Goal: Communication & Community: Answer question/provide support

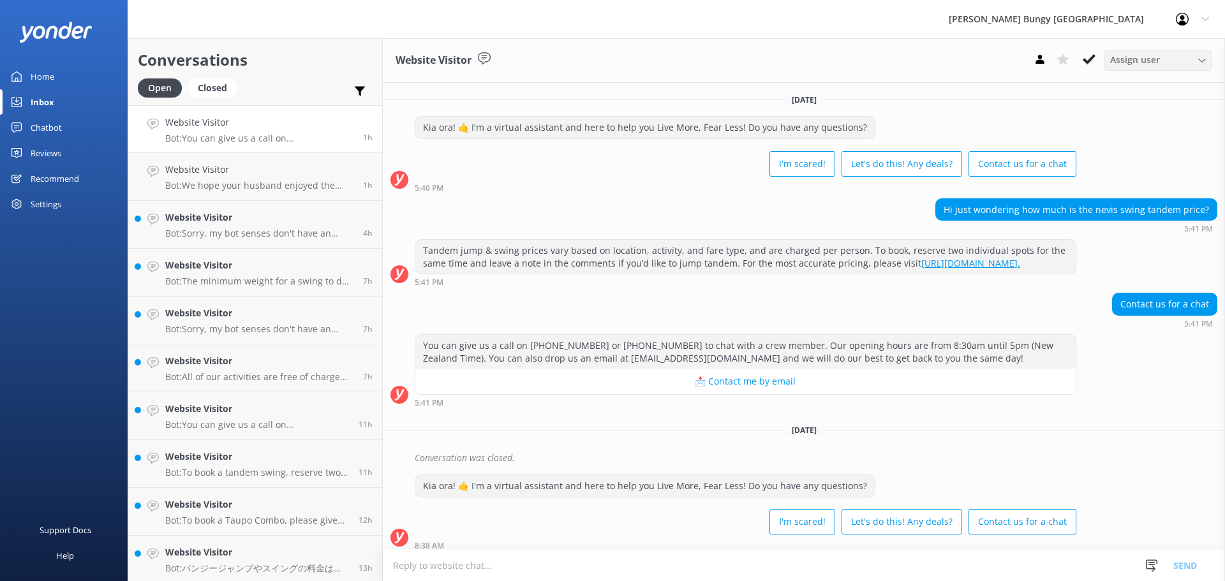
scroll to position [140, 0]
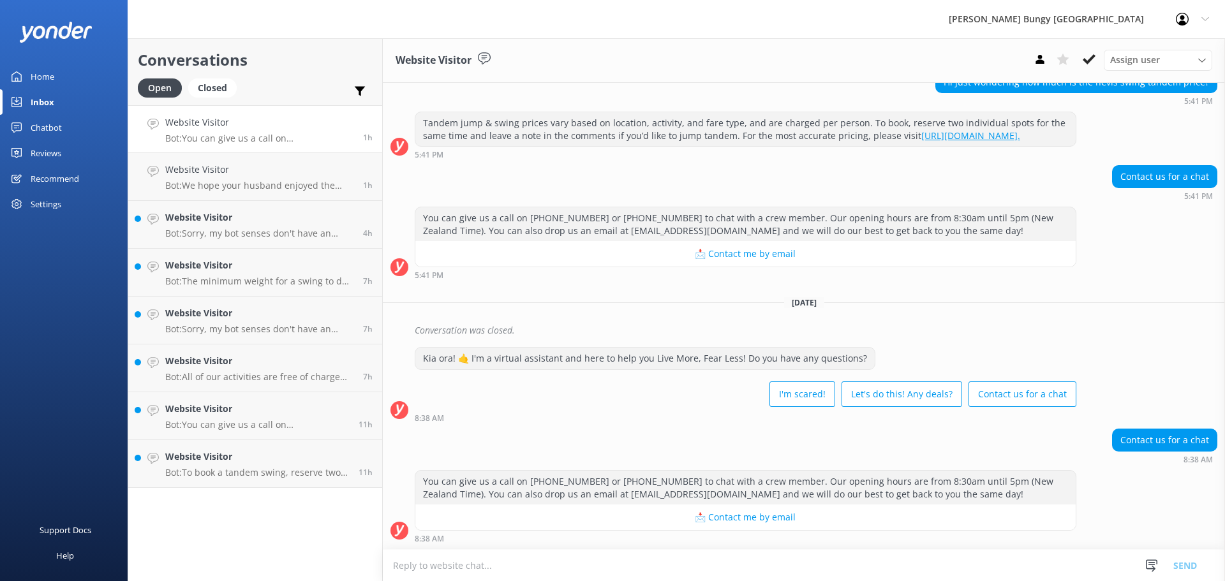
click at [1102, 59] on div "Assign user [PERSON_NAME] [PERSON_NAME] Tech Admin [PERSON_NAME] Res Team Alann…" at bounding box center [1121, 60] width 184 height 20
click at [1097, 61] on button at bounding box center [1089, 59] width 23 height 19
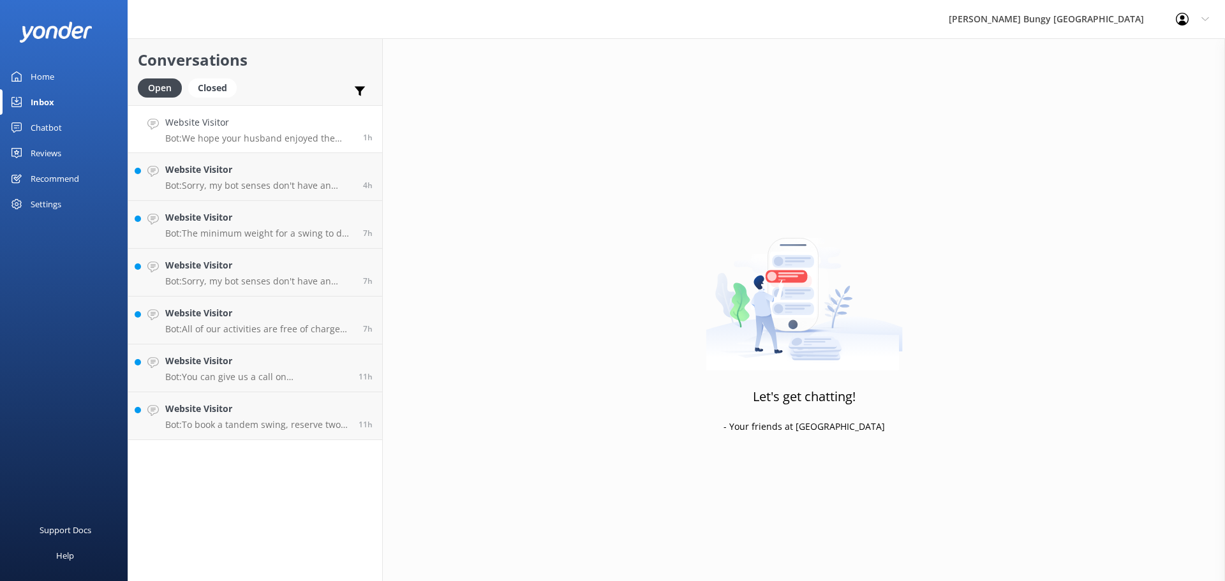
click at [321, 122] on h4 "Website Visitor" at bounding box center [259, 123] width 188 height 14
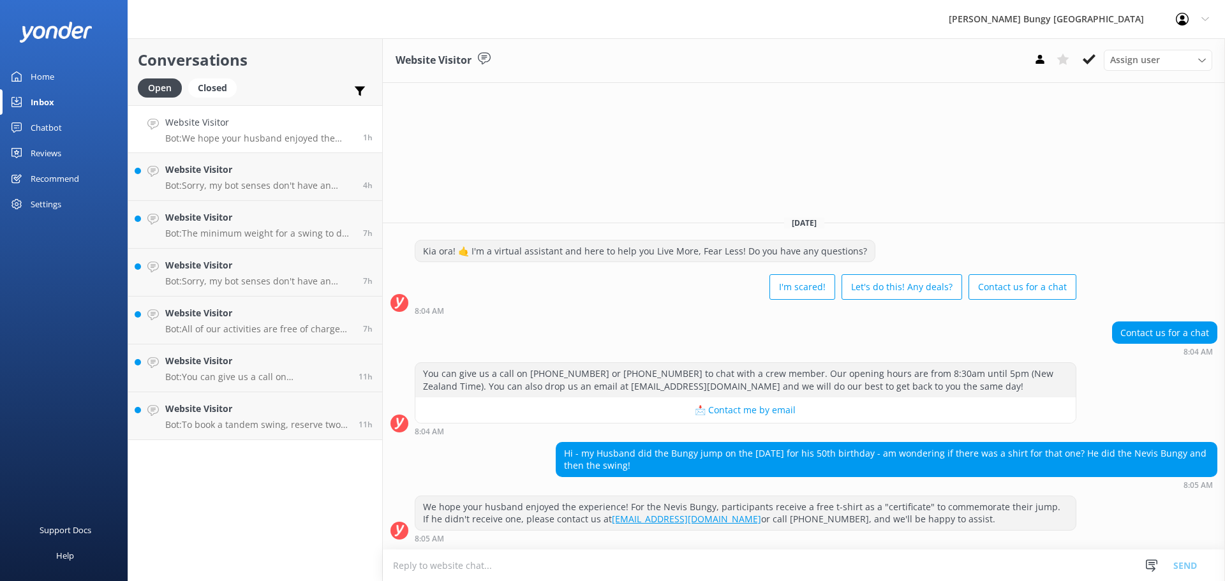
click at [1086, 65] on icon at bounding box center [1089, 59] width 13 height 13
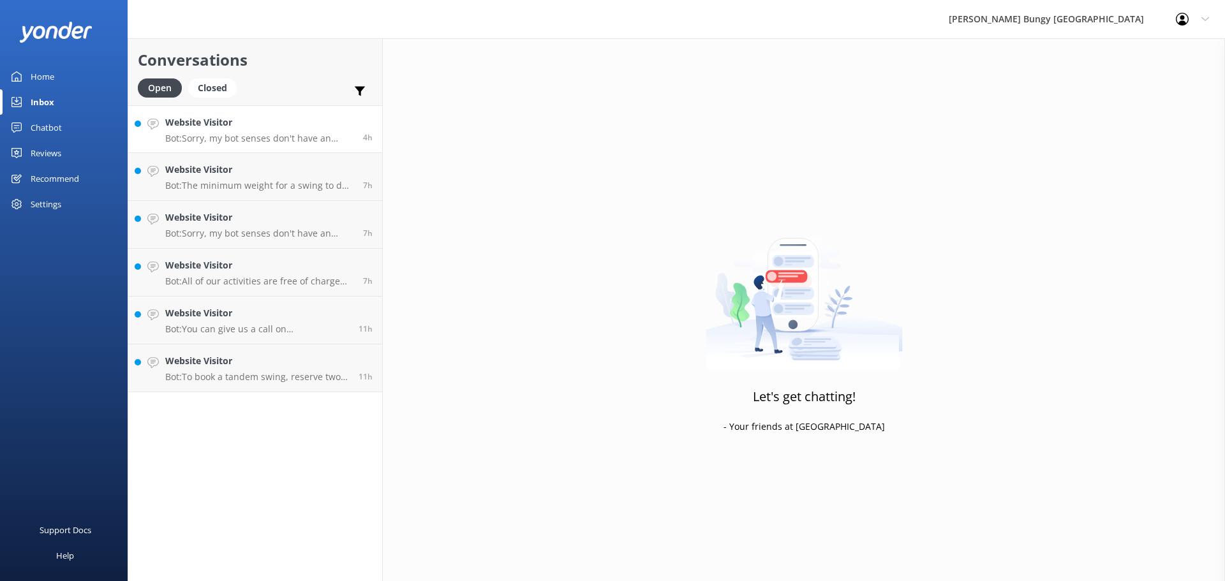
click at [300, 120] on h4 "Website Visitor" at bounding box center [259, 123] width 188 height 14
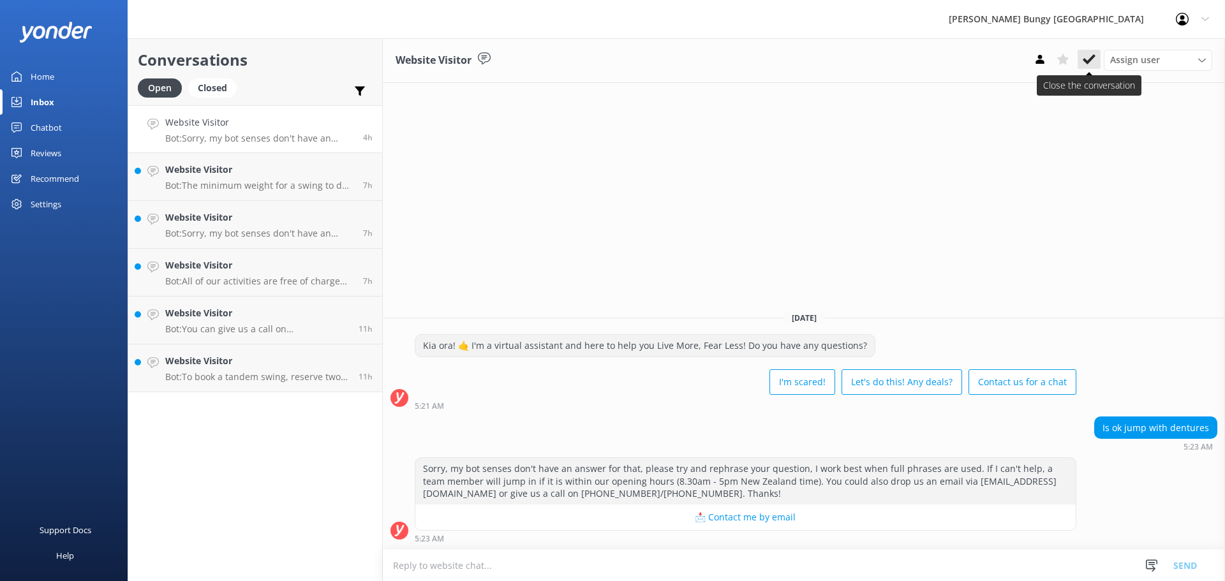
click at [1099, 52] on button at bounding box center [1089, 59] width 23 height 19
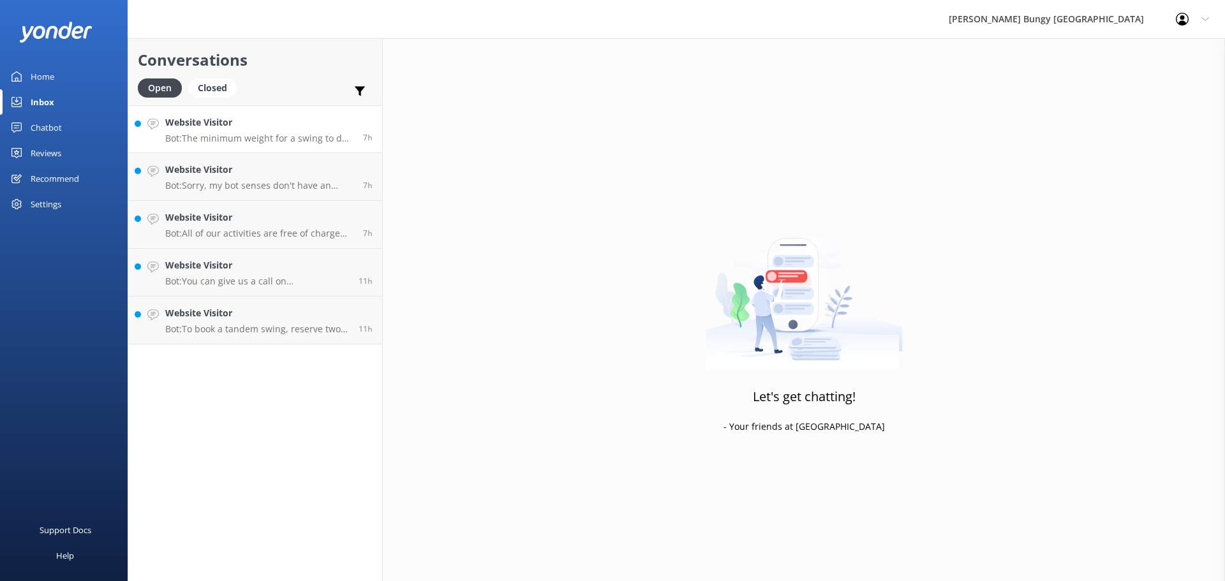
click at [326, 135] on p "Bot: The minimum weight for a swing to do with a partner is 35kg for the Nevis …" at bounding box center [259, 138] width 188 height 11
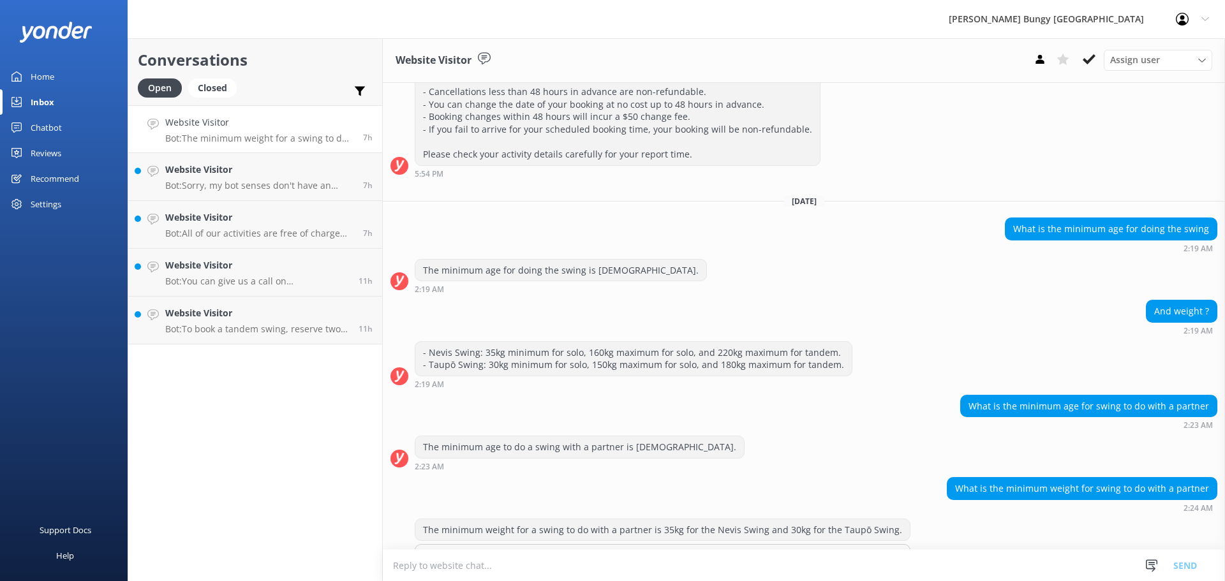
scroll to position [260, 0]
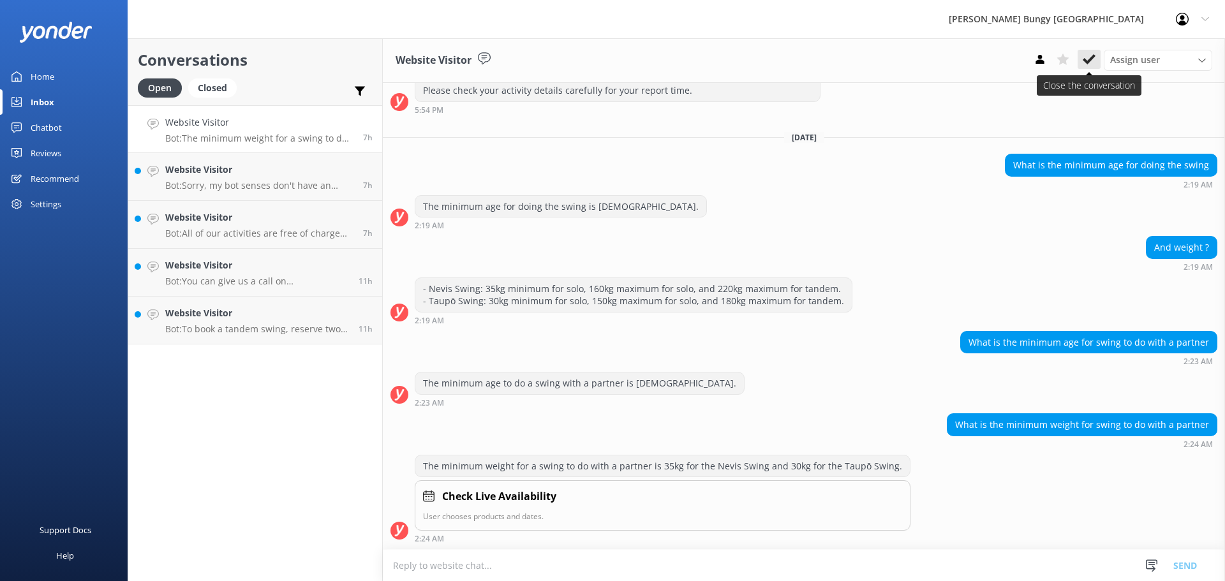
click at [1094, 63] on icon at bounding box center [1089, 59] width 13 height 13
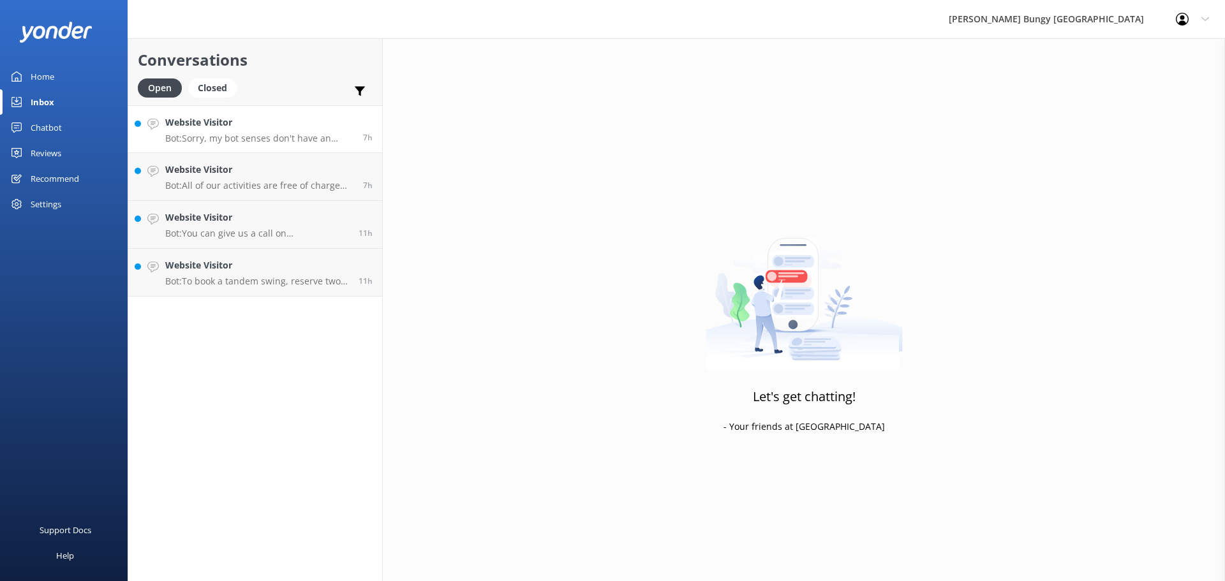
click at [297, 139] on p "Bot: Sorry, my bot senses don't have an answer for that, please try and rephras…" at bounding box center [259, 138] width 188 height 11
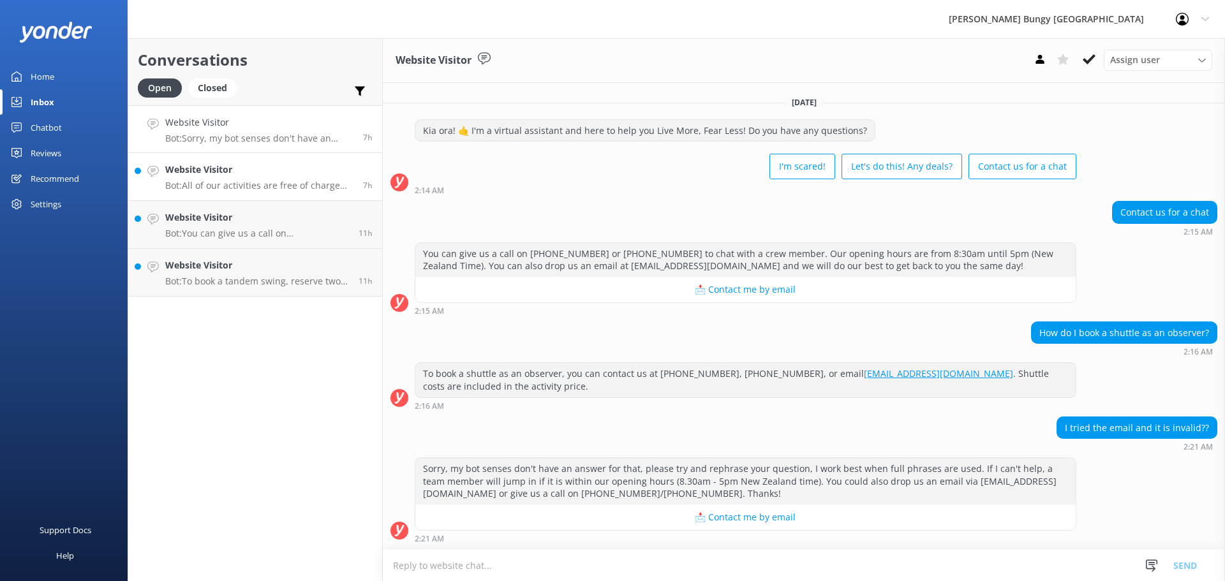
click at [296, 183] on p "Bot: All of our activities are free of charge for anybody over the age of [DEMO…" at bounding box center [259, 185] width 188 height 11
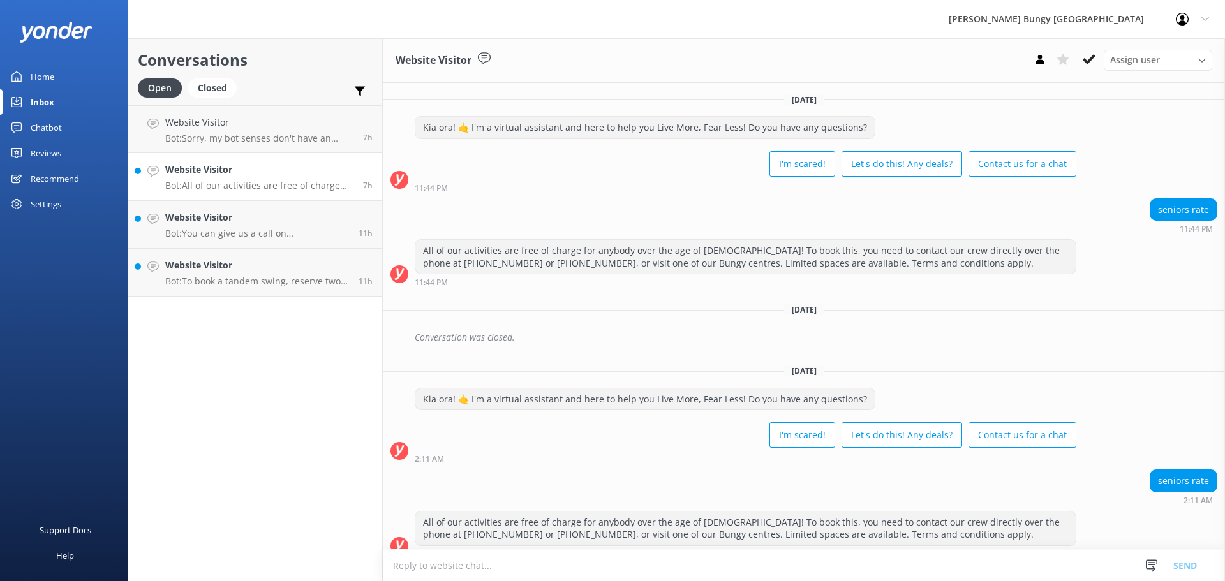
scroll to position [15, 0]
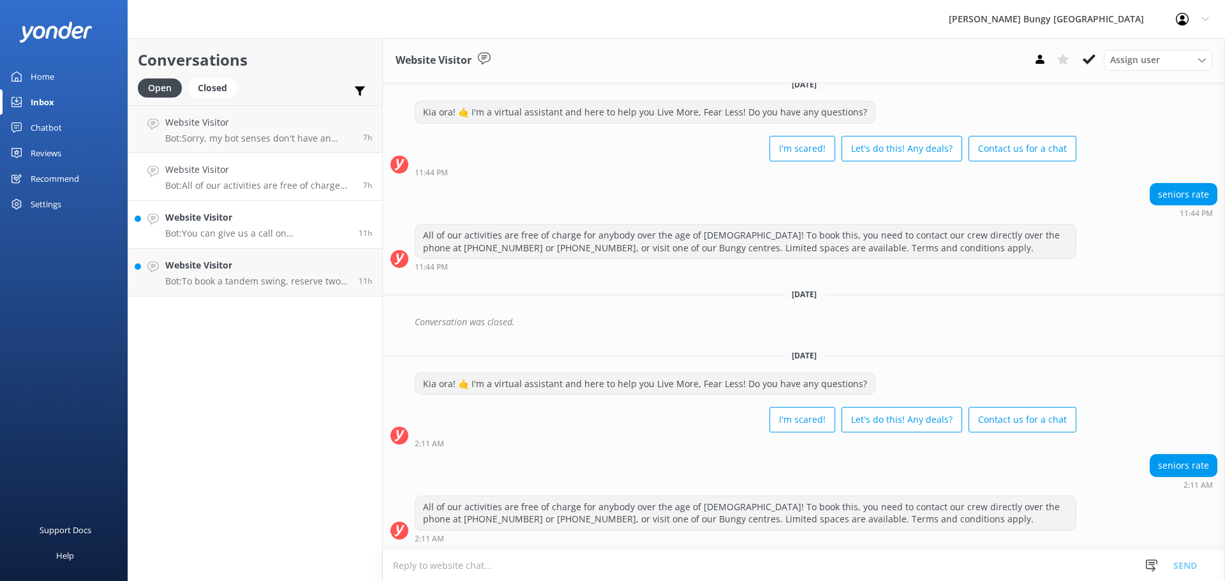
click at [304, 223] on h4 "Website Visitor" at bounding box center [257, 218] width 184 height 14
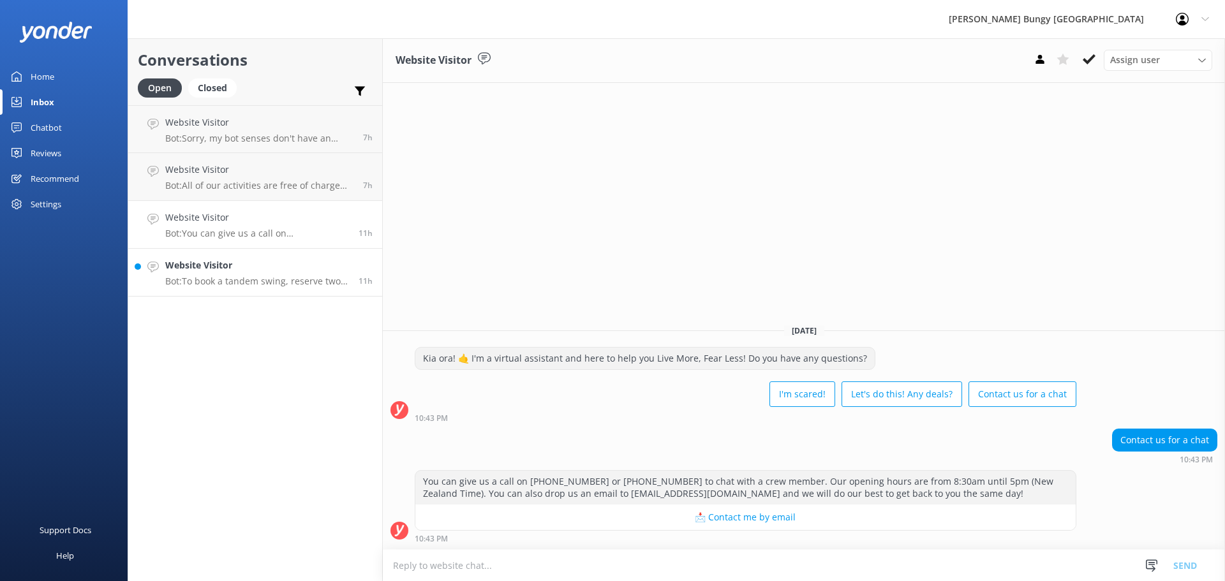
click at [326, 283] on p "Bot: To book a tandem swing, reserve two individual spots for the same time and…" at bounding box center [257, 281] width 184 height 11
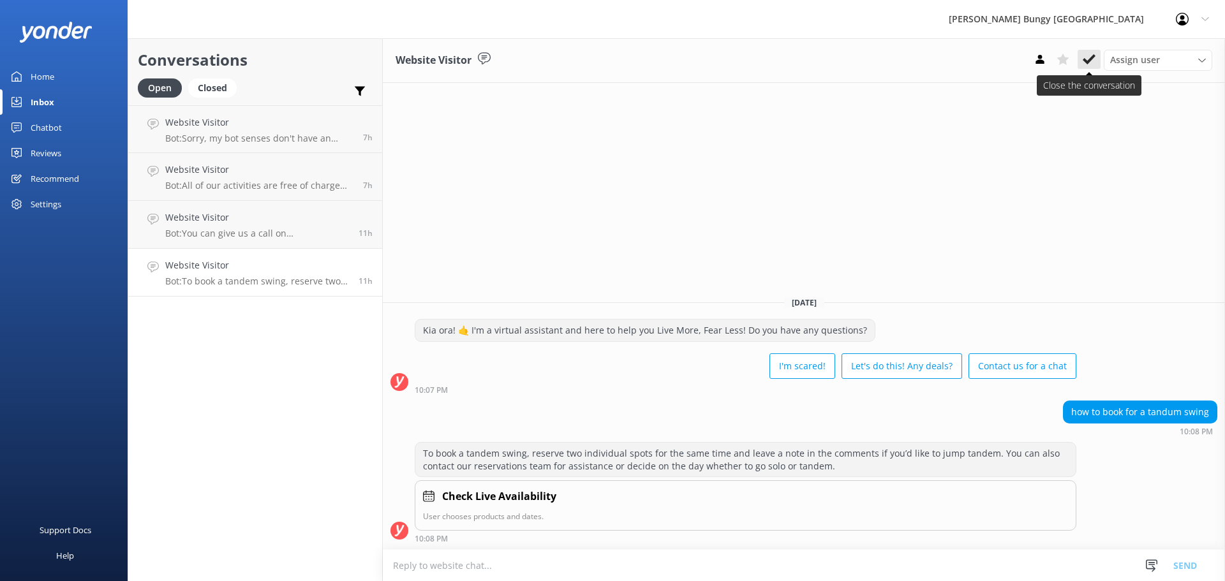
click at [1085, 66] on icon at bounding box center [1089, 59] width 13 height 13
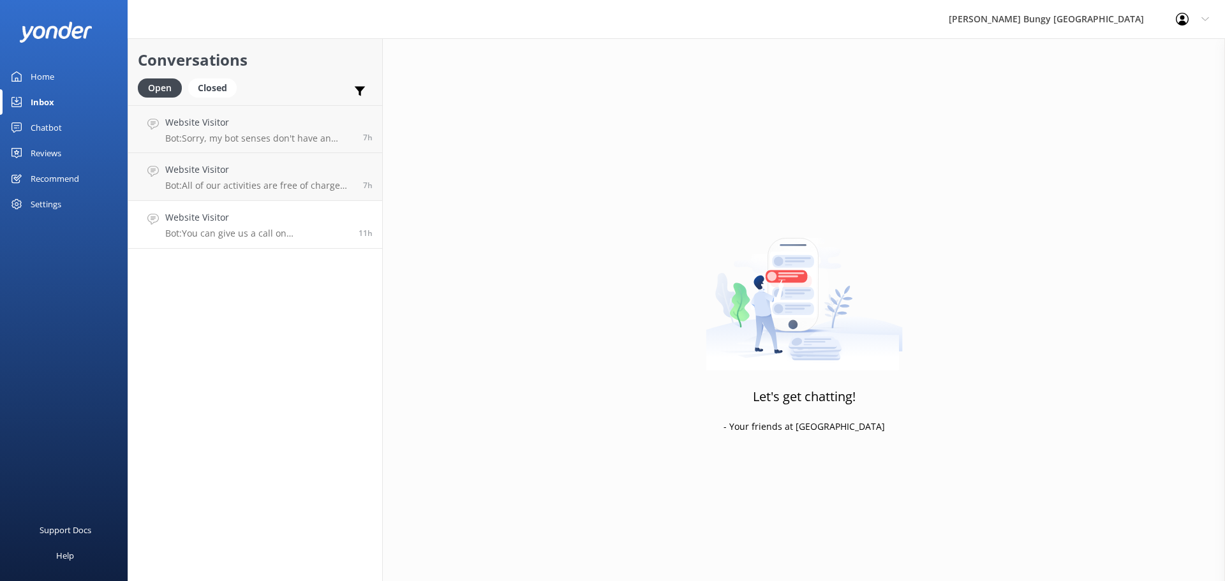
click at [296, 216] on h4 "Website Visitor" at bounding box center [257, 218] width 184 height 14
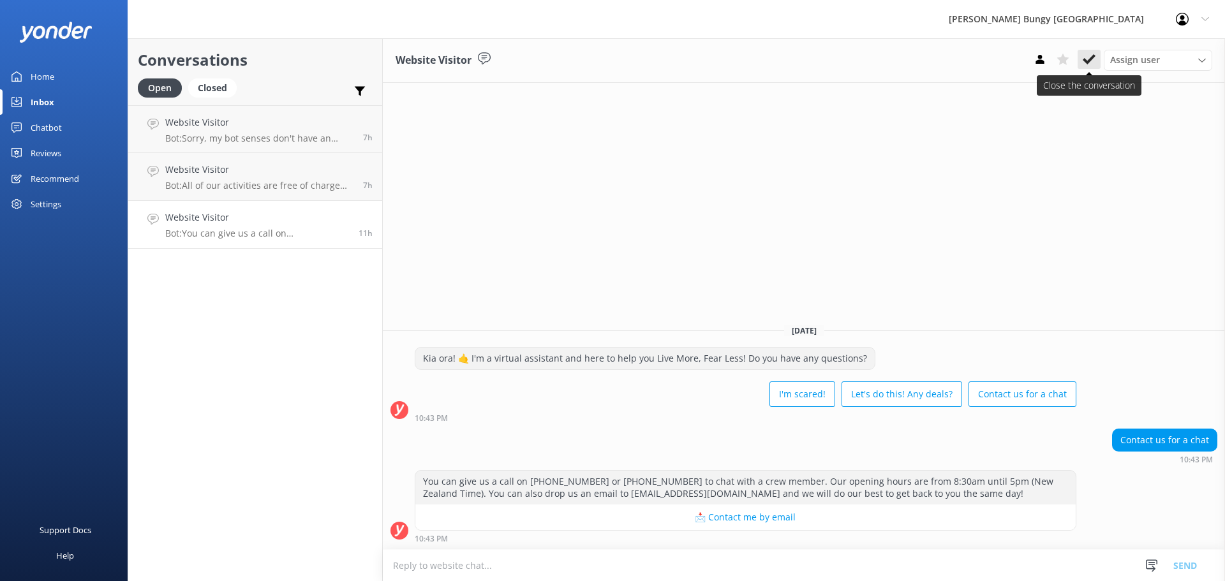
click at [1085, 53] on icon at bounding box center [1089, 59] width 13 height 13
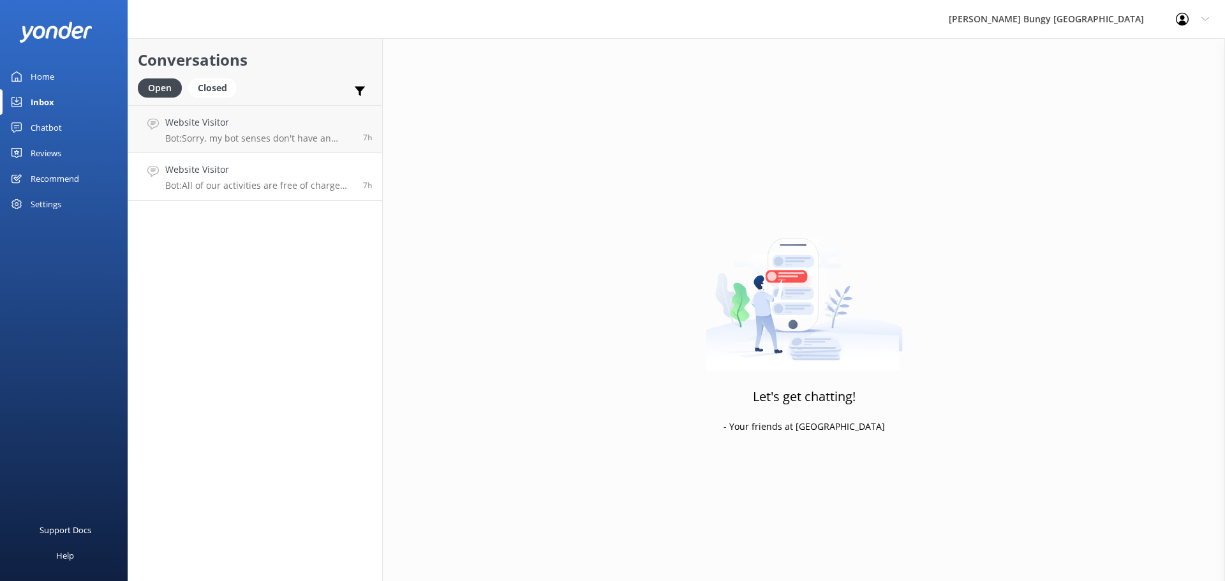
click at [285, 190] on p "Bot: All of our activities are free of charge for anybody over the age of [DEMO…" at bounding box center [259, 185] width 188 height 11
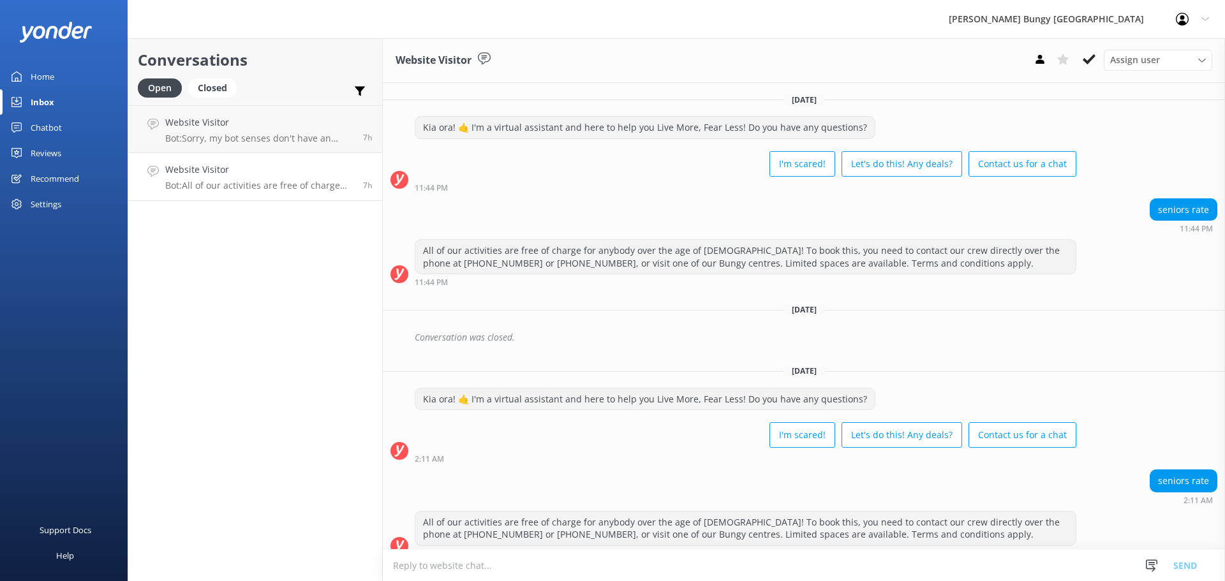
scroll to position [15, 0]
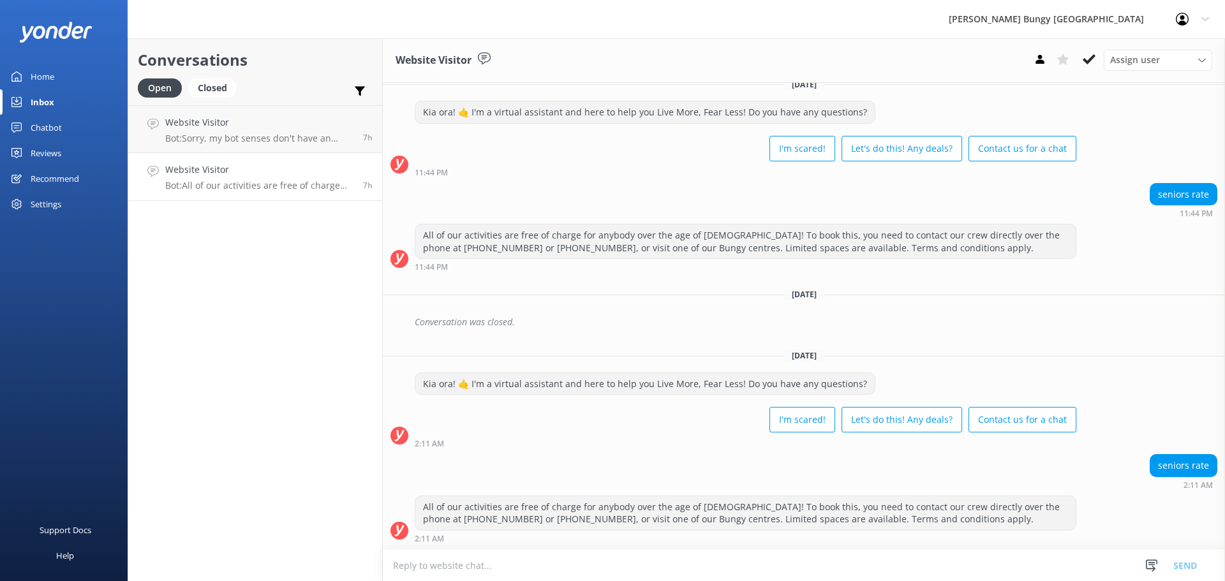
click at [1094, 63] on icon at bounding box center [1089, 59] width 13 height 13
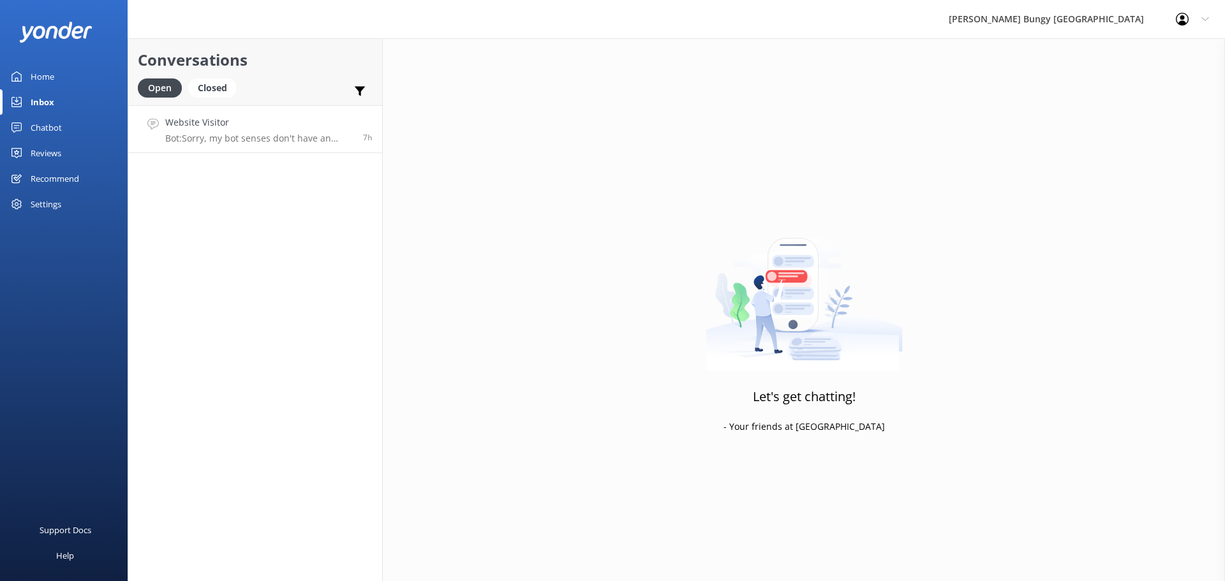
click at [292, 149] on link "Website Visitor Bot: Sorry, my bot senses don't have an answer for that, please…" at bounding box center [255, 129] width 254 height 48
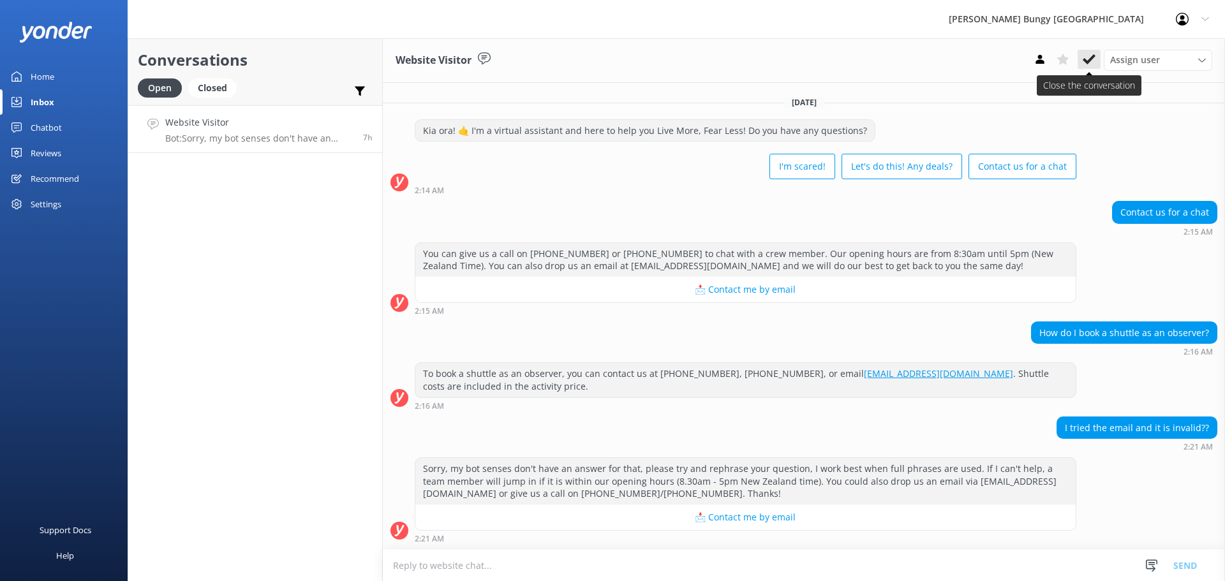
click at [1093, 61] on icon at bounding box center [1089, 59] width 13 height 13
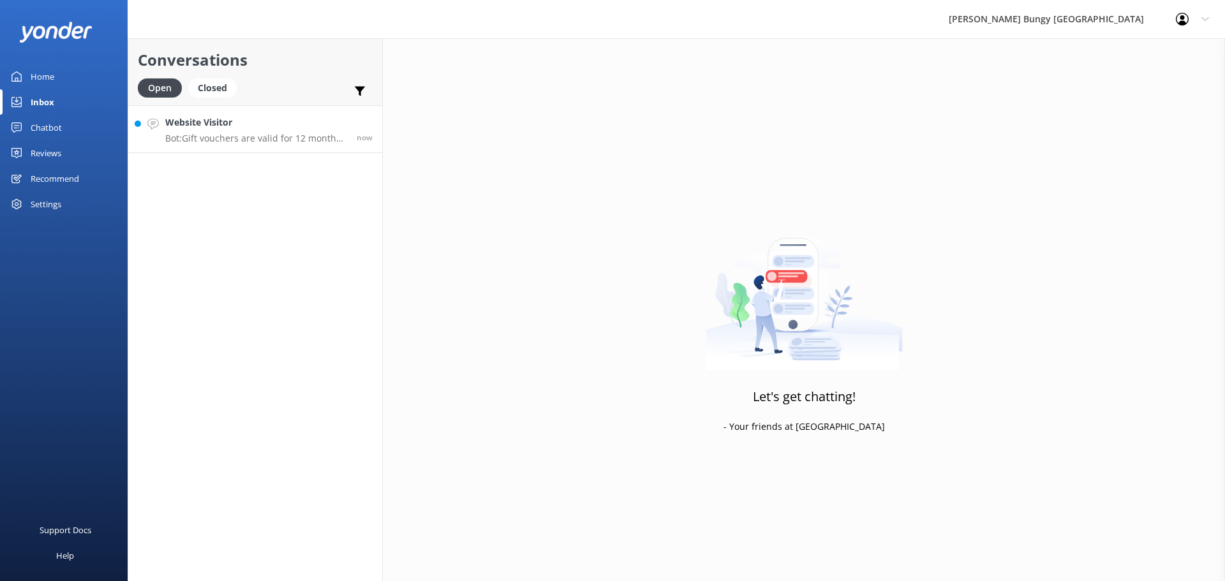
click at [227, 131] on div "Website Visitor Bot: Gift vouchers are valid for 12 months from the purchase da…" at bounding box center [256, 129] width 182 height 27
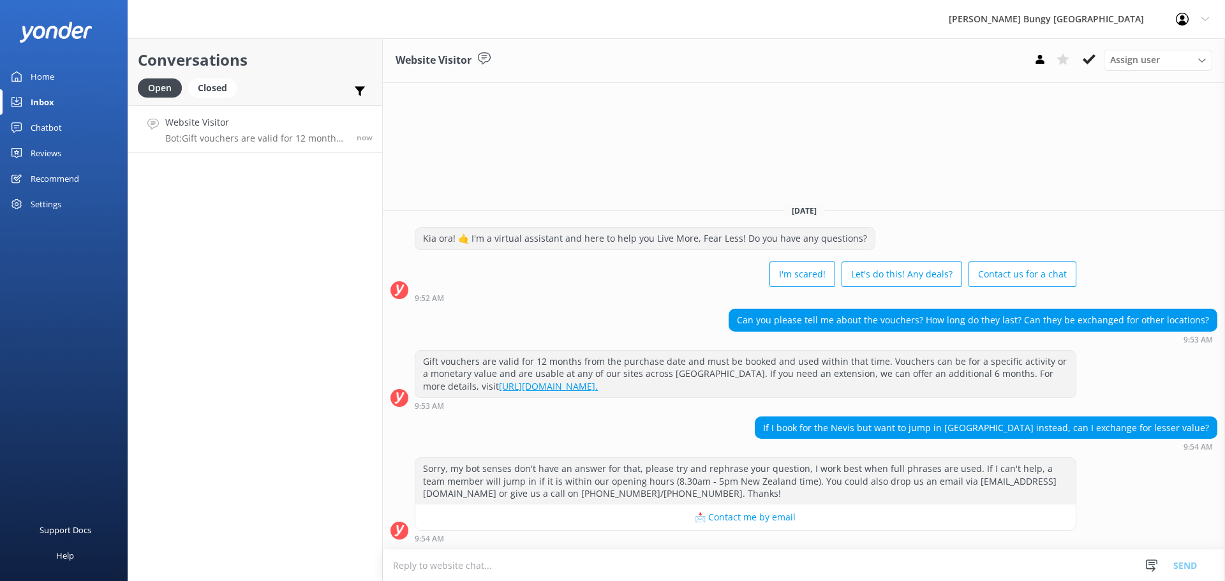
click at [892, 555] on textarea at bounding box center [804, 565] width 842 height 31
type textarea "U"
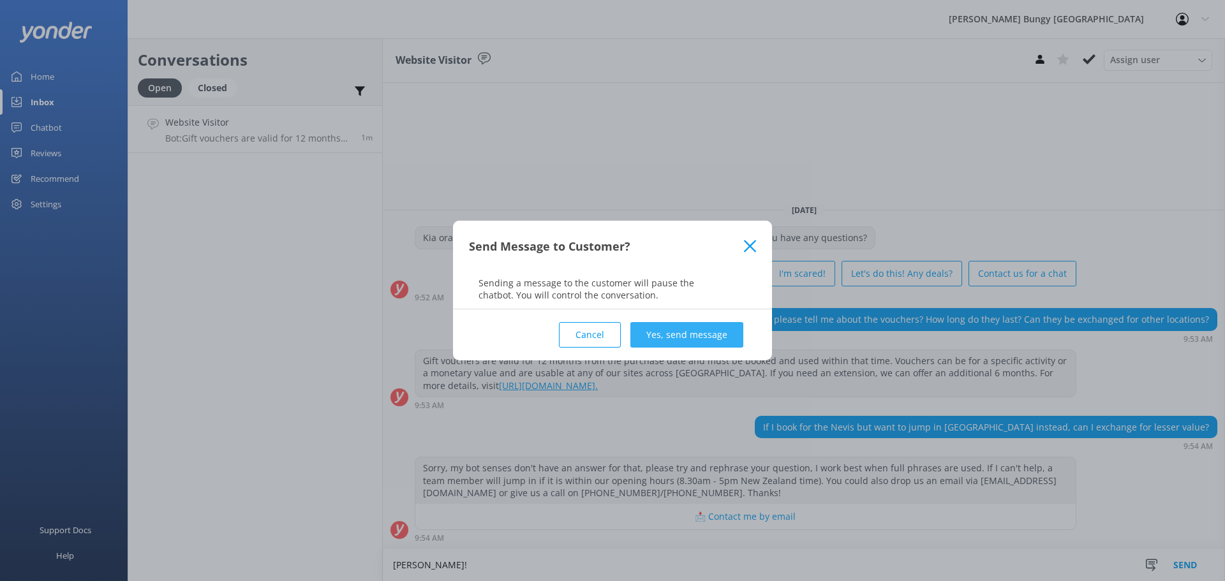
type textarea "[PERSON_NAME]!"
click at [717, 329] on button "Yes, send message" at bounding box center [687, 335] width 113 height 26
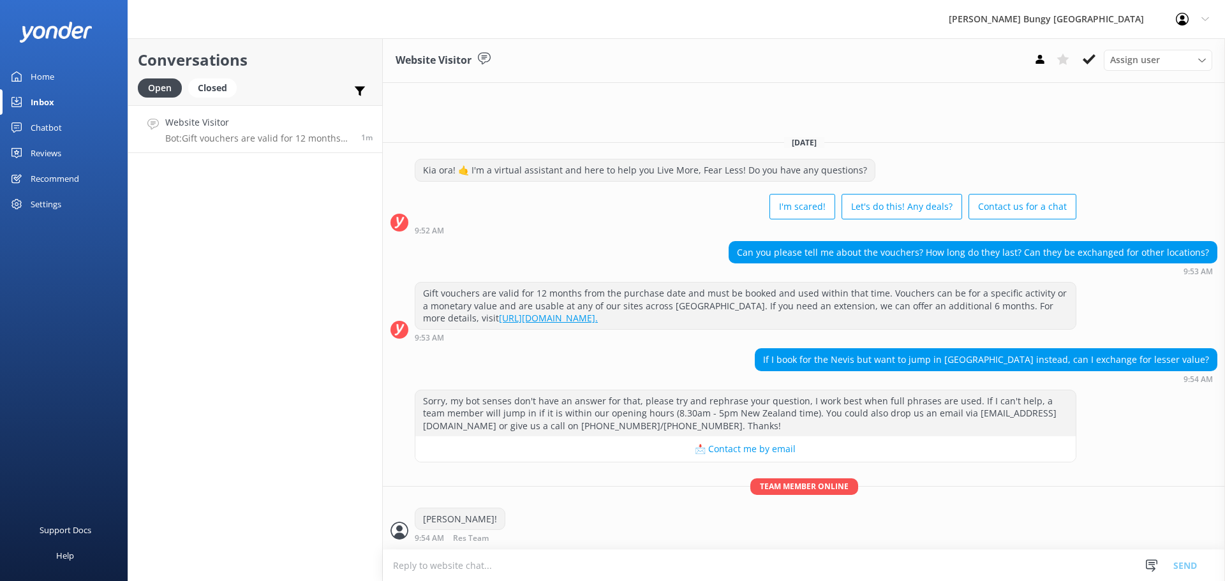
click at [648, 576] on textarea at bounding box center [804, 565] width 842 height 31
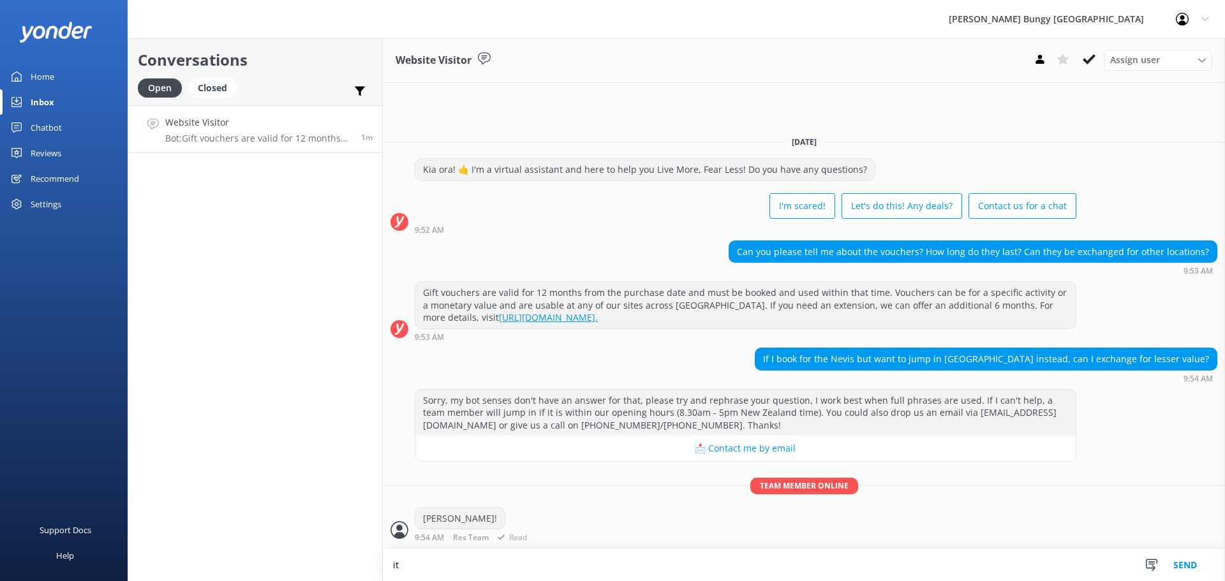
type textarea "i"
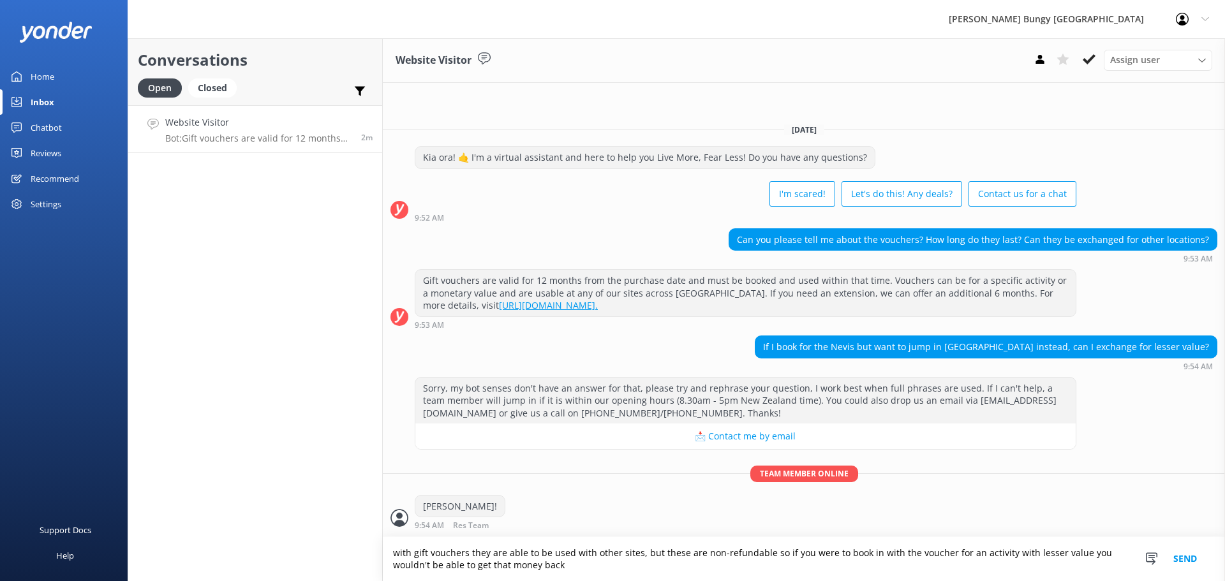
type textarea "with gift vouchers they are able to be used with other sites, but these are non…"
click at [1191, 560] on button "Send" at bounding box center [1186, 559] width 48 height 44
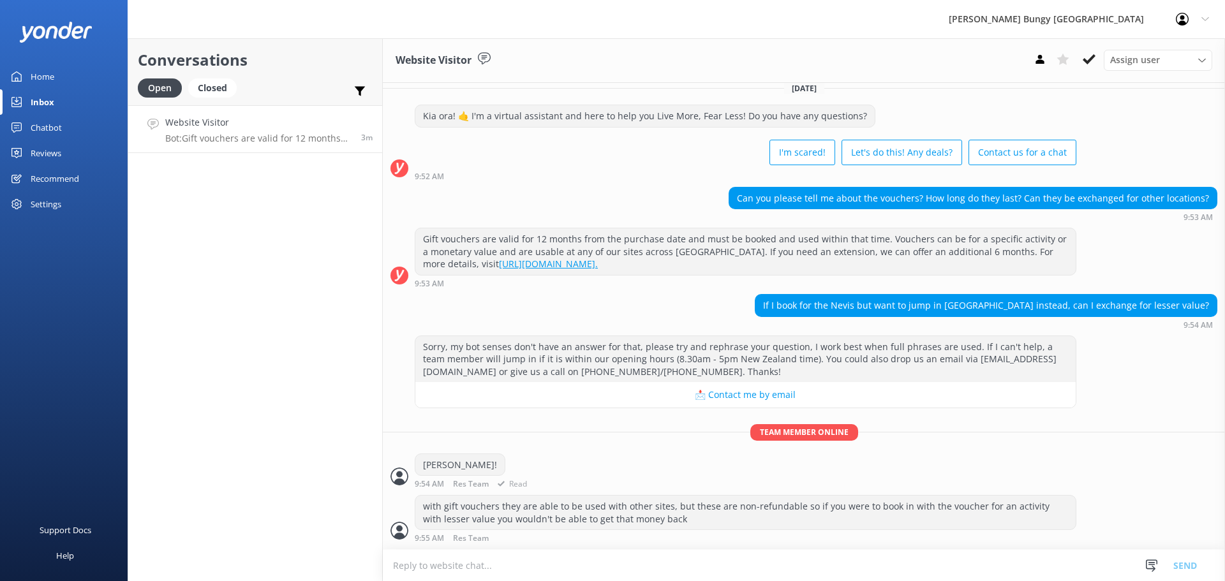
scroll to position [53, 0]
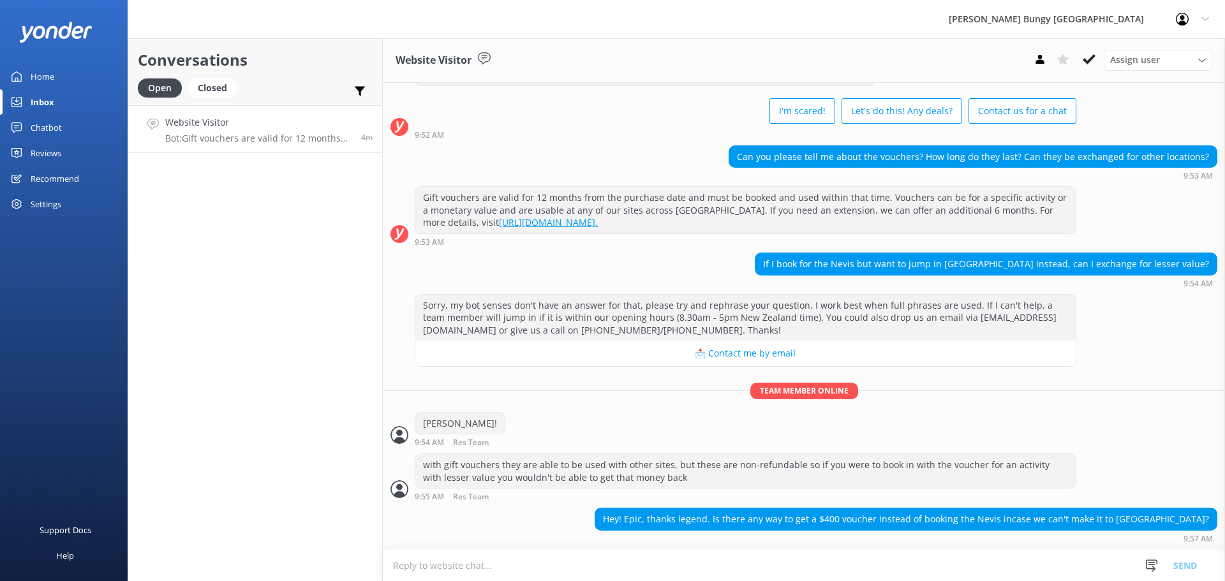
click at [611, 572] on textarea at bounding box center [804, 565] width 842 height 31
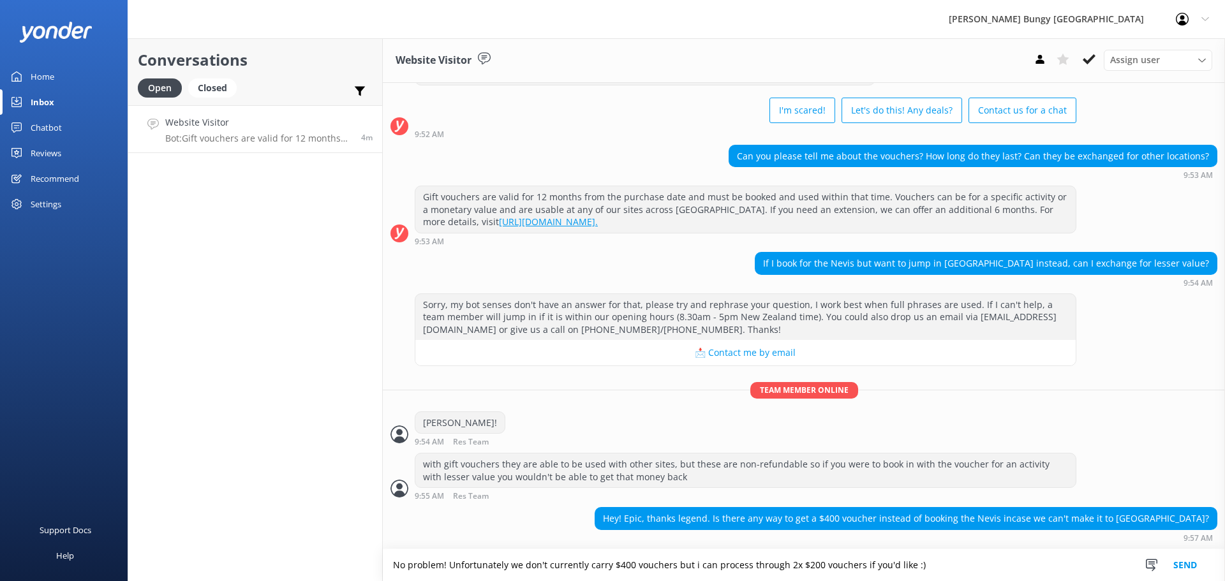
type textarea "No problem! Unfortunately we don't currently carry $400 vouchers but i can proc…"
click at [1199, 553] on button "Send" at bounding box center [1186, 566] width 48 height 32
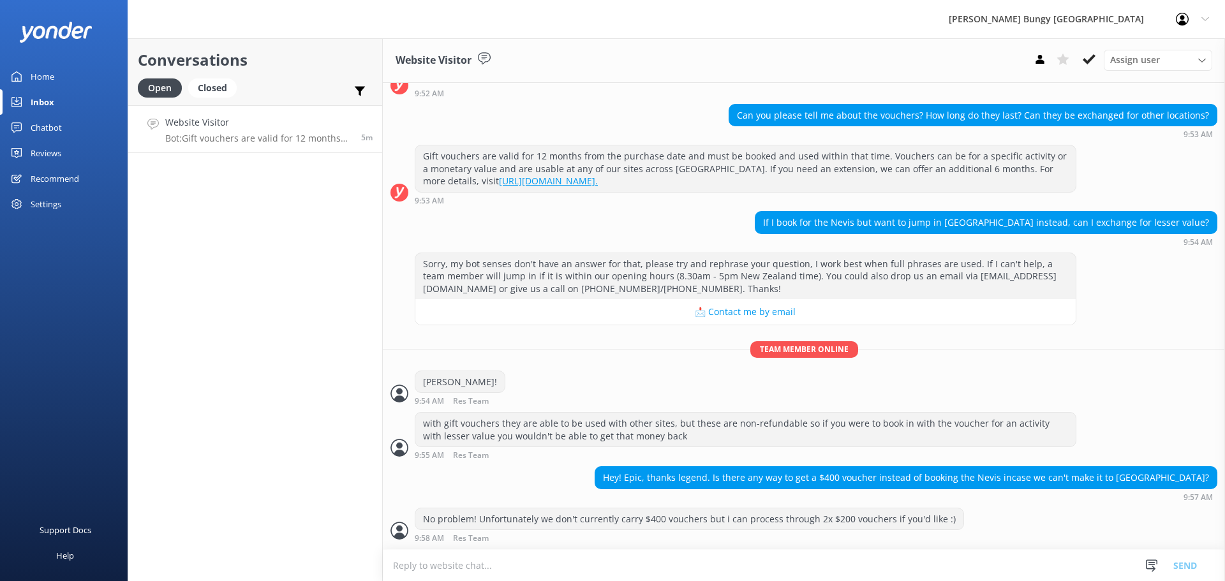
scroll to position [136, 0]
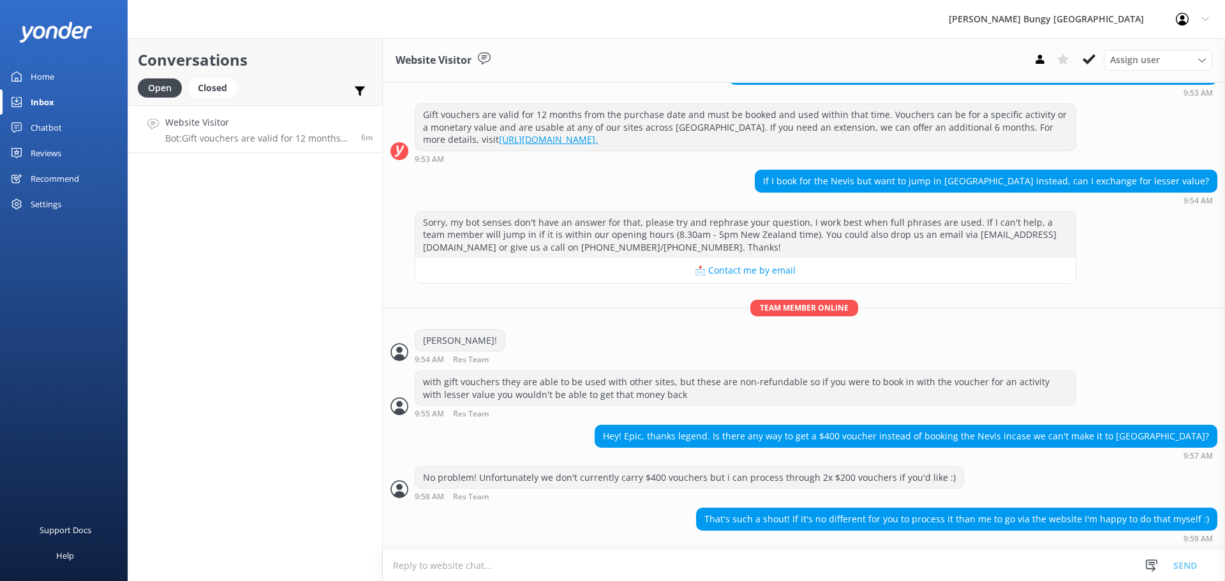
click at [687, 562] on textarea at bounding box center [804, 565] width 842 height 31
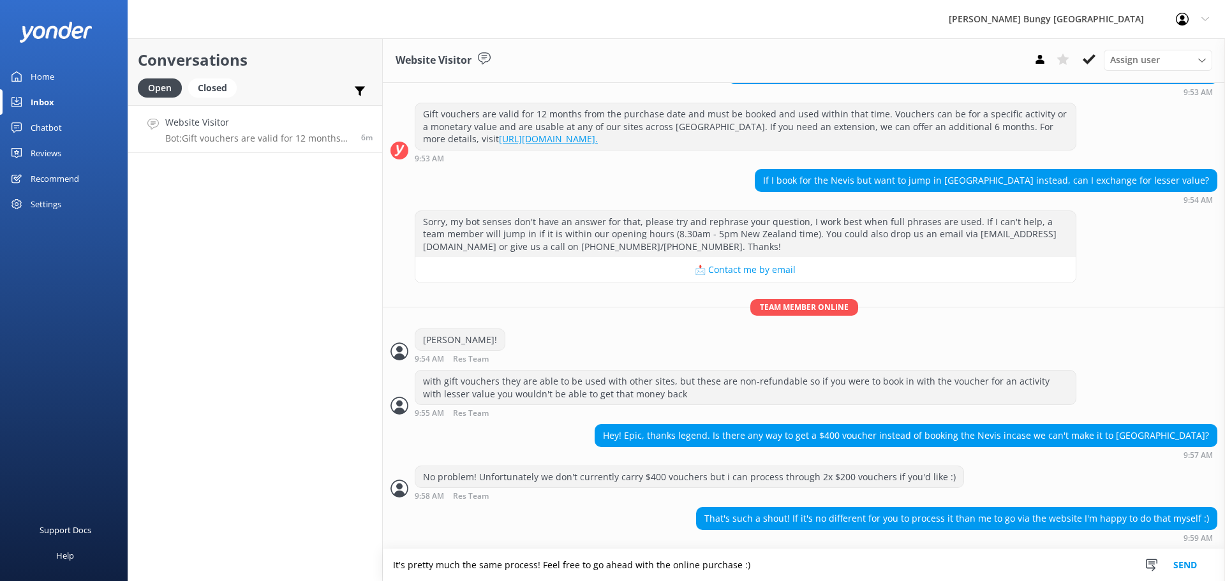
type textarea "It's pretty much the same process! Feel free to go ahead with the online purcha…"
click at [1188, 568] on button "Send" at bounding box center [1186, 566] width 48 height 32
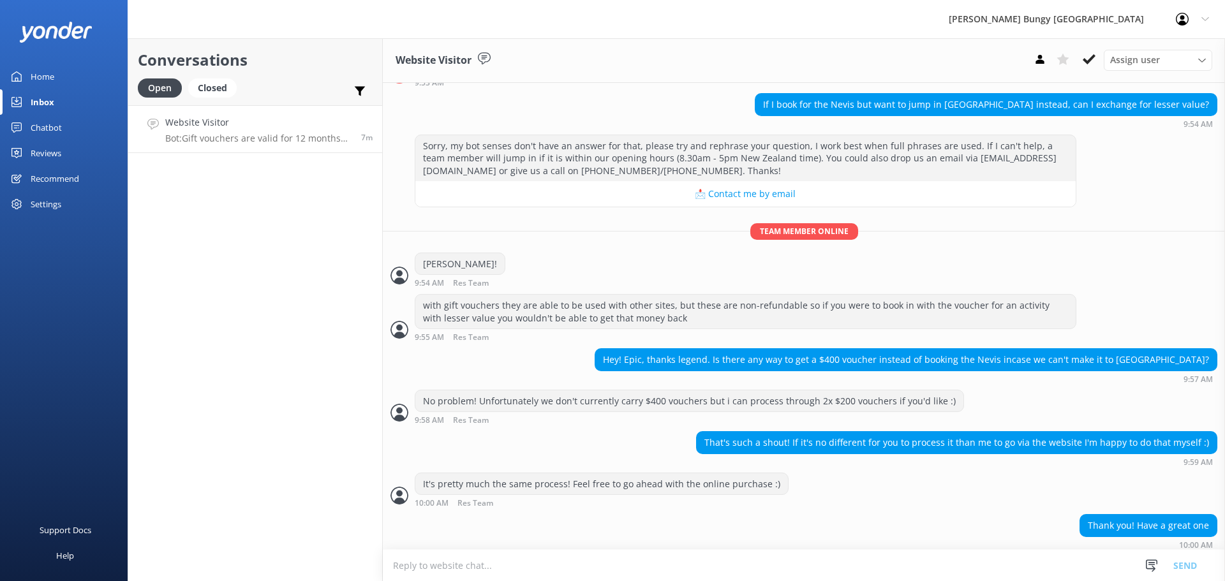
scroll to position [219, 0]
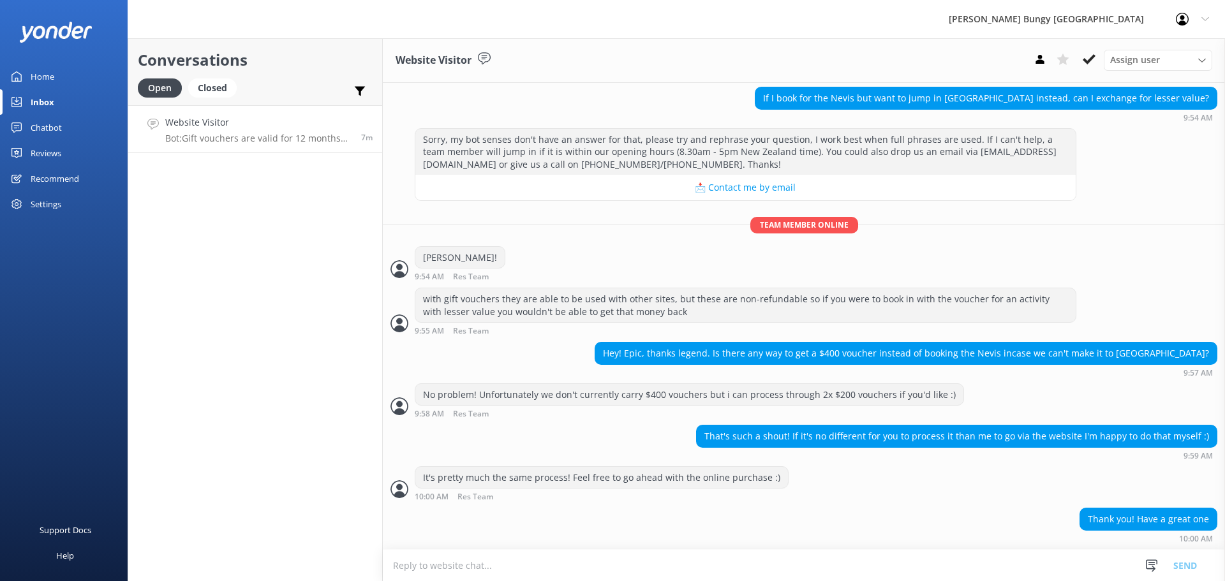
click at [753, 568] on textarea at bounding box center [804, 565] width 842 height 31
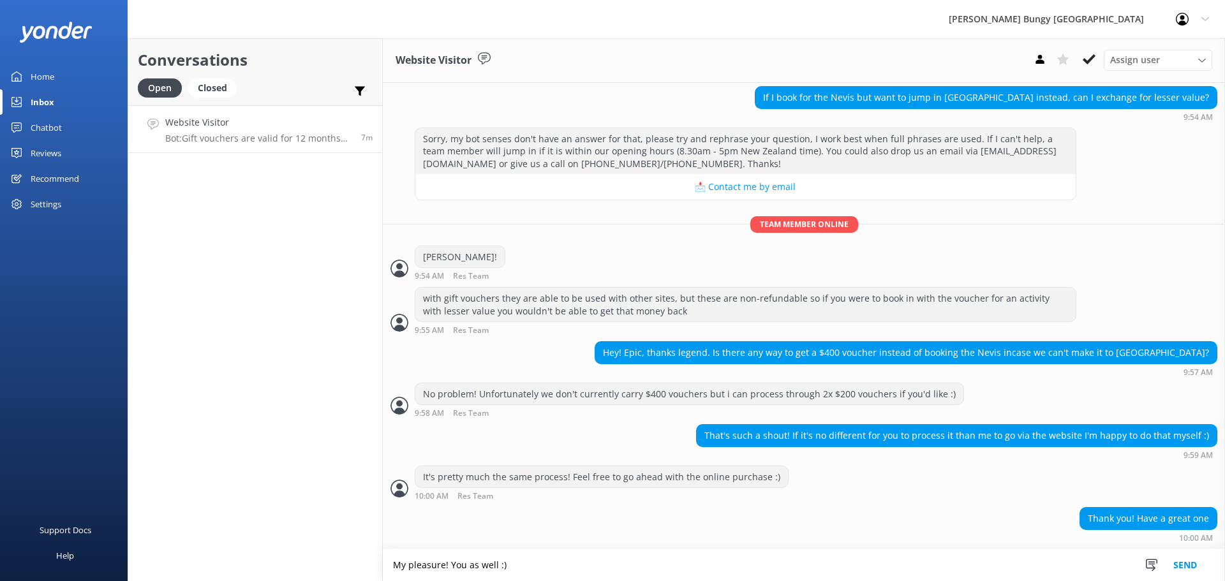
type textarea "My pleasure! You as well :)"
click at [1200, 564] on button "Send" at bounding box center [1186, 566] width 48 height 32
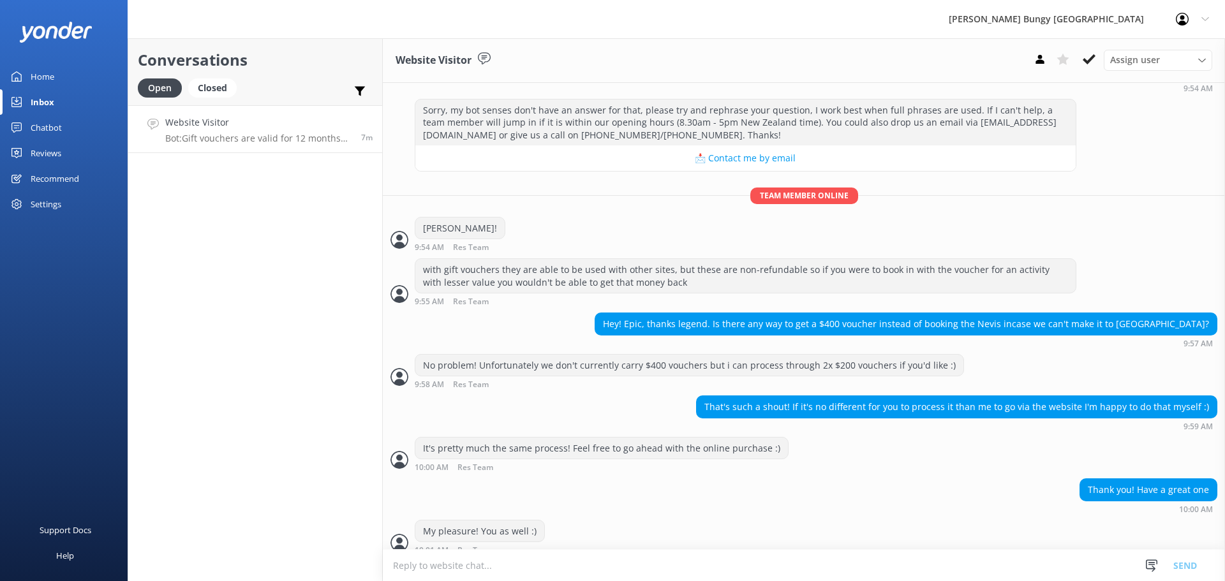
scroll to position [260, 0]
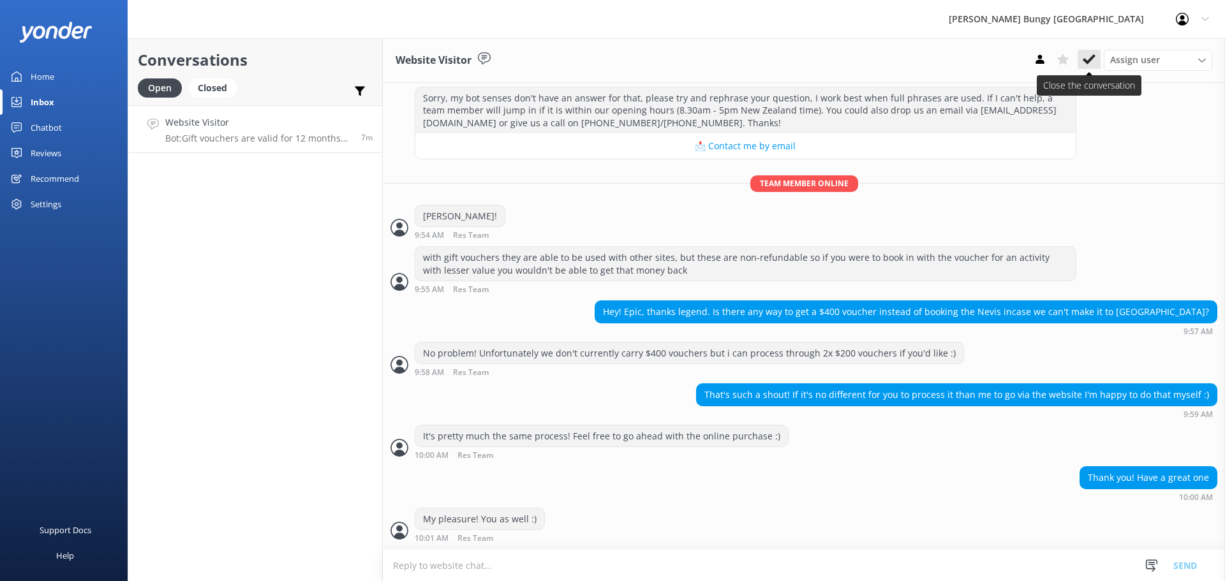
click at [1091, 50] on button at bounding box center [1089, 59] width 23 height 19
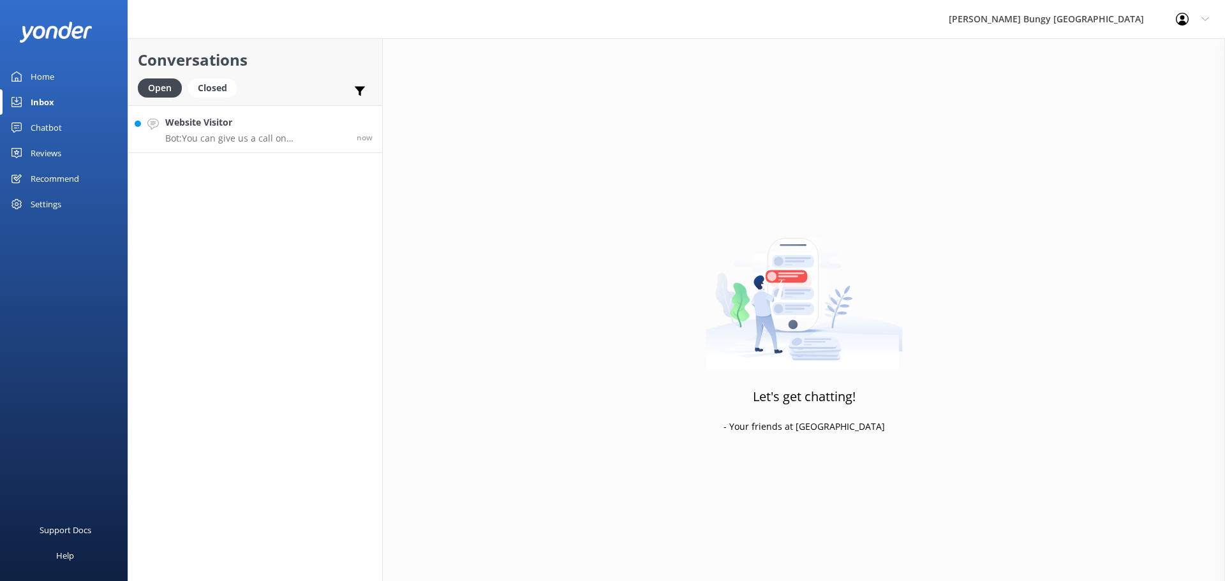
click at [251, 139] on p "Bot: You can give us a call on [PHONE_NUMBER] or [PHONE_NUMBER] to chat with a …" at bounding box center [256, 138] width 182 height 11
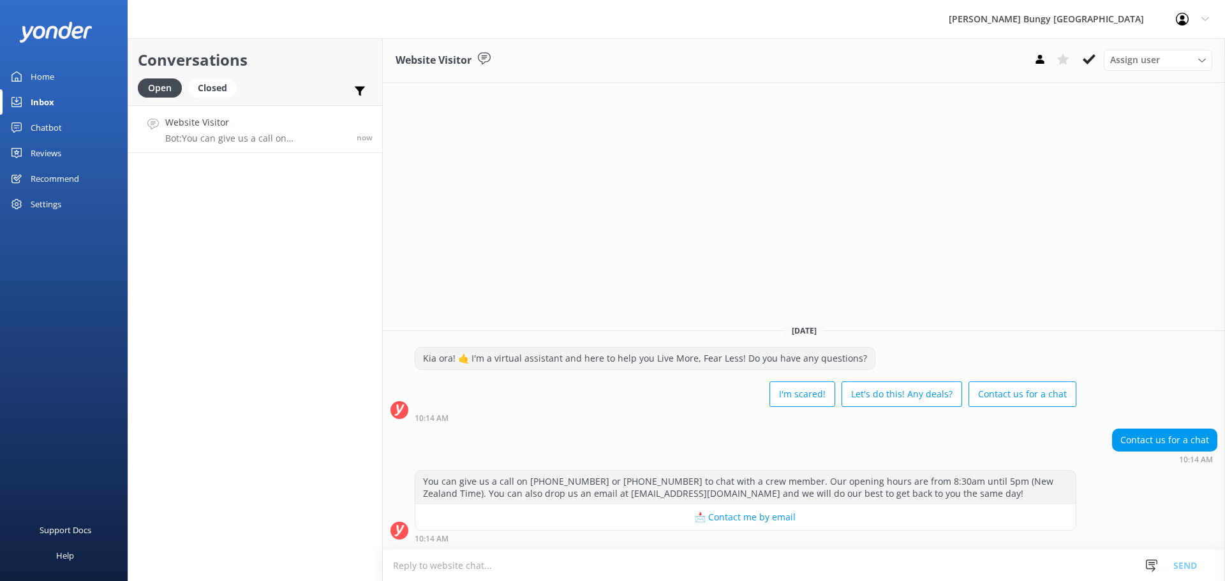
click at [897, 564] on textarea at bounding box center [804, 565] width 842 height 31
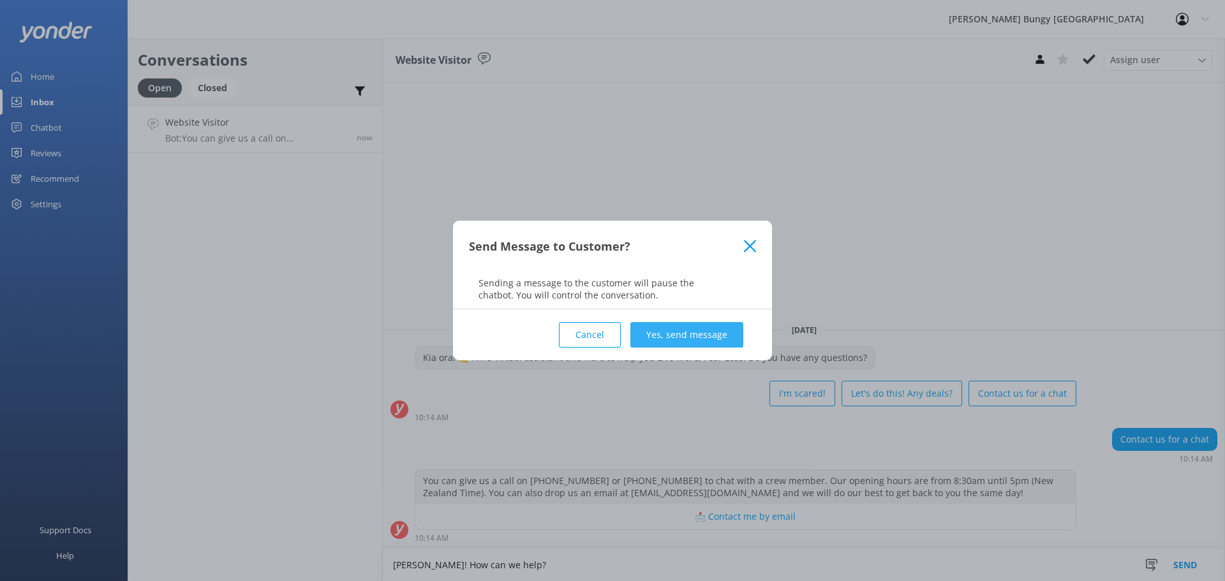
type textarea "[PERSON_NAME]! How can we help?"
click at [705, 333] on button "Yes, send message" at bounding box center [687, 335] width 113 height 26
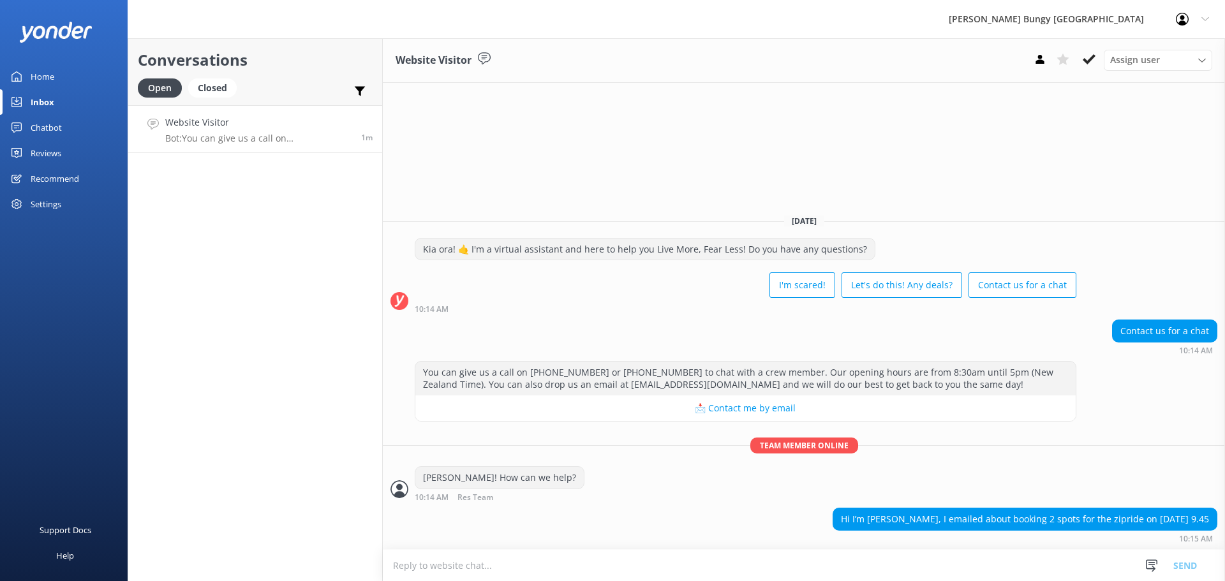
click at [595, 562] on textarea at bounding box center [804, 565] width 842 height 31
type textarea "Awesome! I'll just grab some info from you and then we can go ahead"
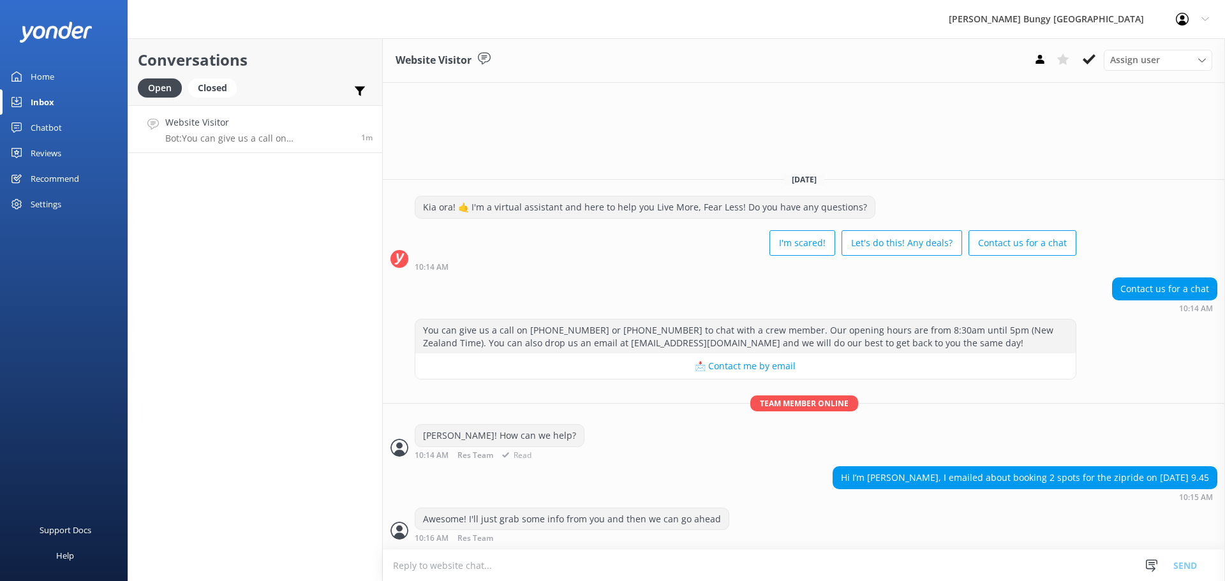
scroll to position [1, 0]
click at [617, 566] on textarea at bounding box center [804, 565] width 842 height 31
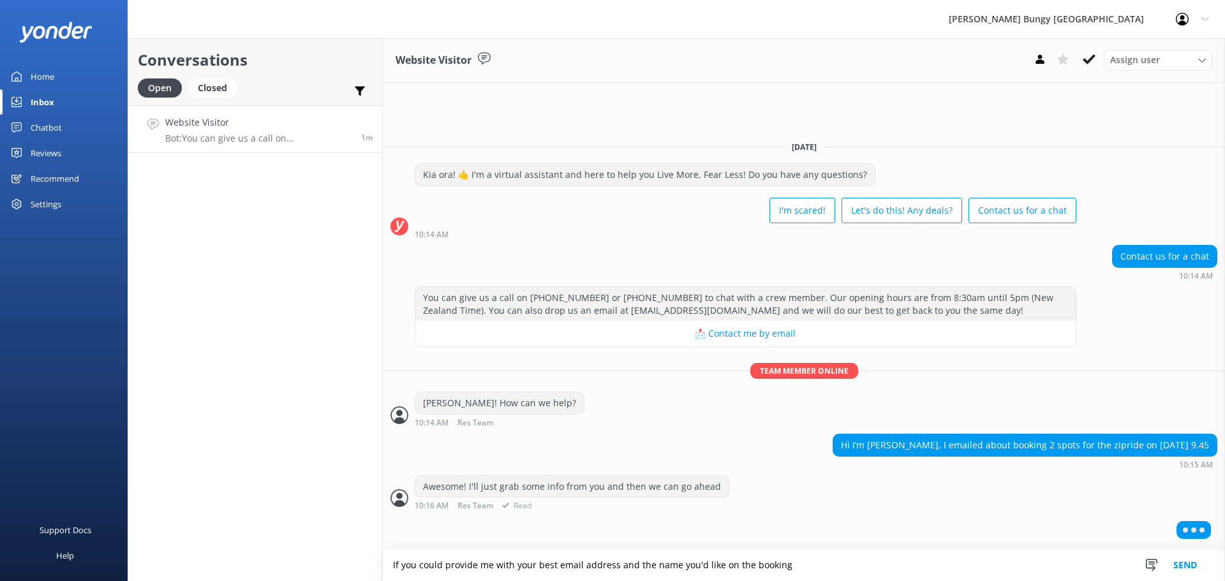
type textarea "If you could provide me with your best email address and the name you'd like on…"
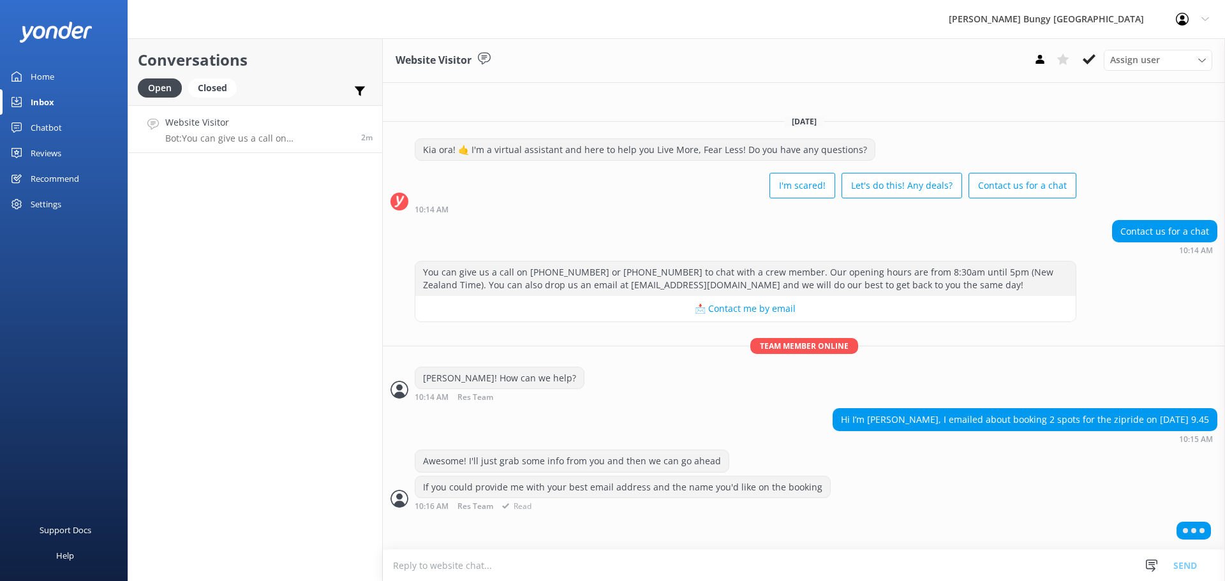
click at [559, 564] on textarea at bounding box center [804, 565] width 842 height 31
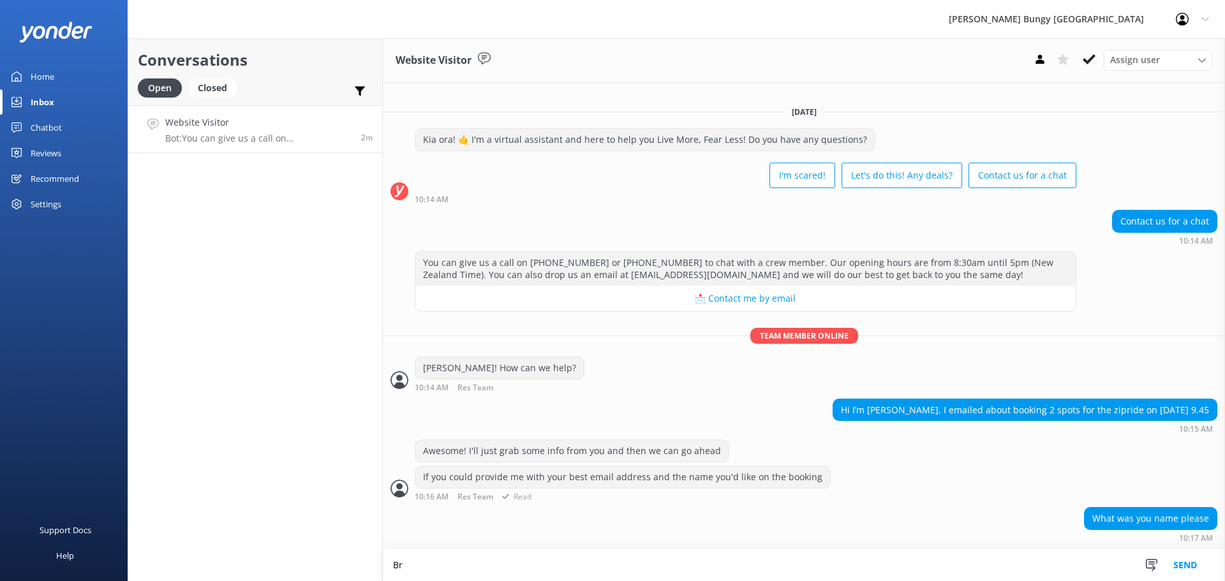
type textarea "B"
type textarea "My name is [PERSON_NAME]!"
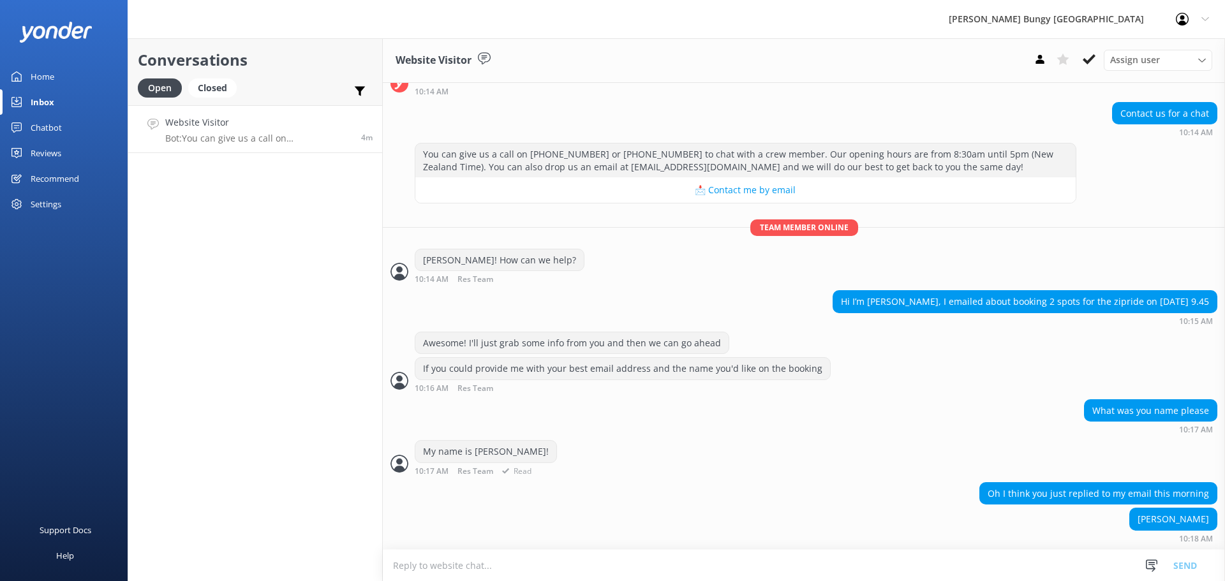
scroll to position [126, 0]
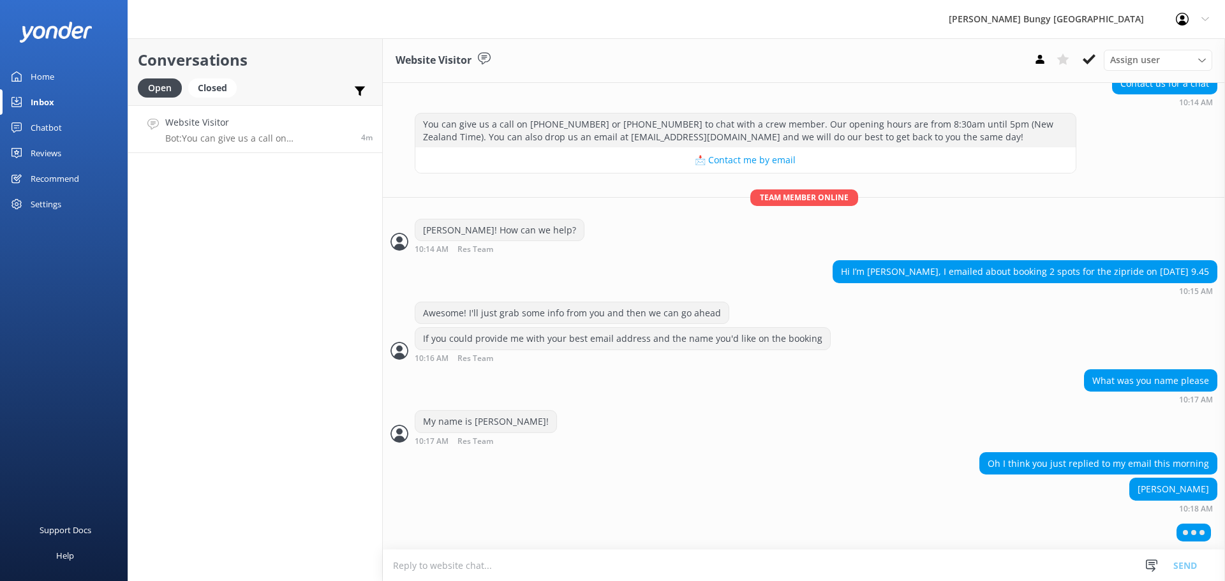
click at [751, 566] on textarea at bounding box center [804, 565] width 842 height 31
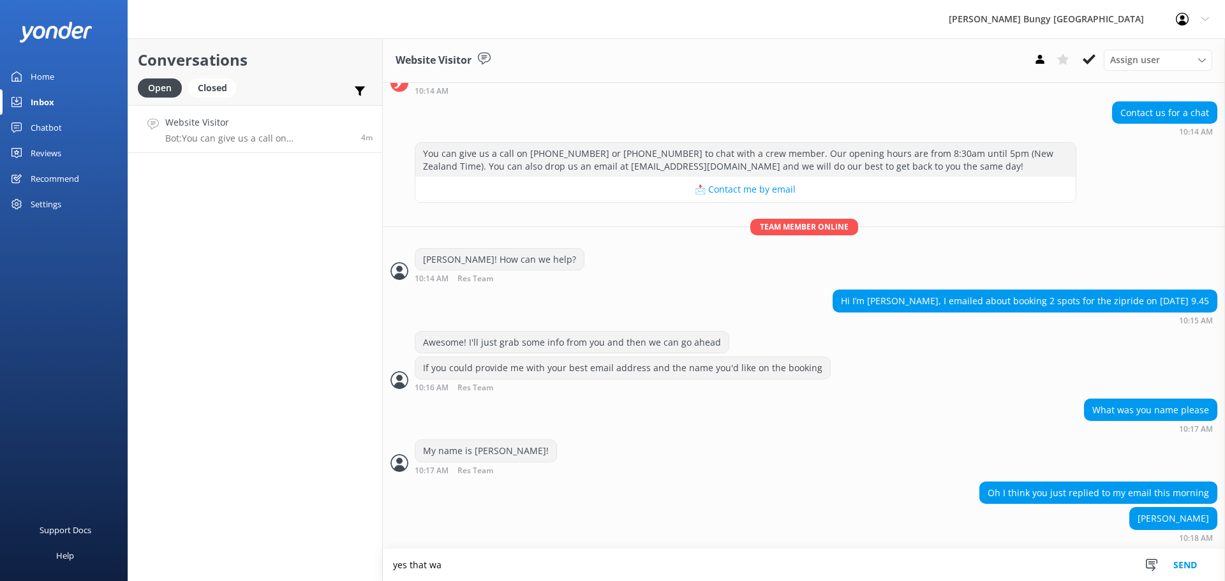
scroll to position [97, 0]
type textarea "y"
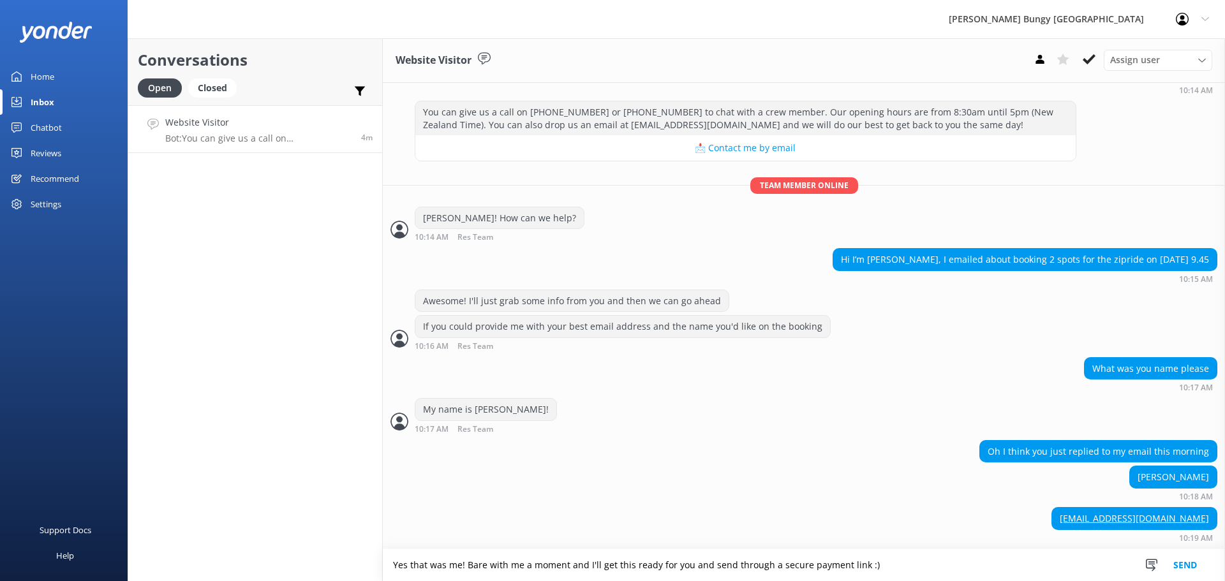
type textarea "Yes that was me! Bare with me a moment and I'll get this ready for you and send…"
click at [1190, 561] on button "Send" at bounding box center [1186, 566] width 48 height 32
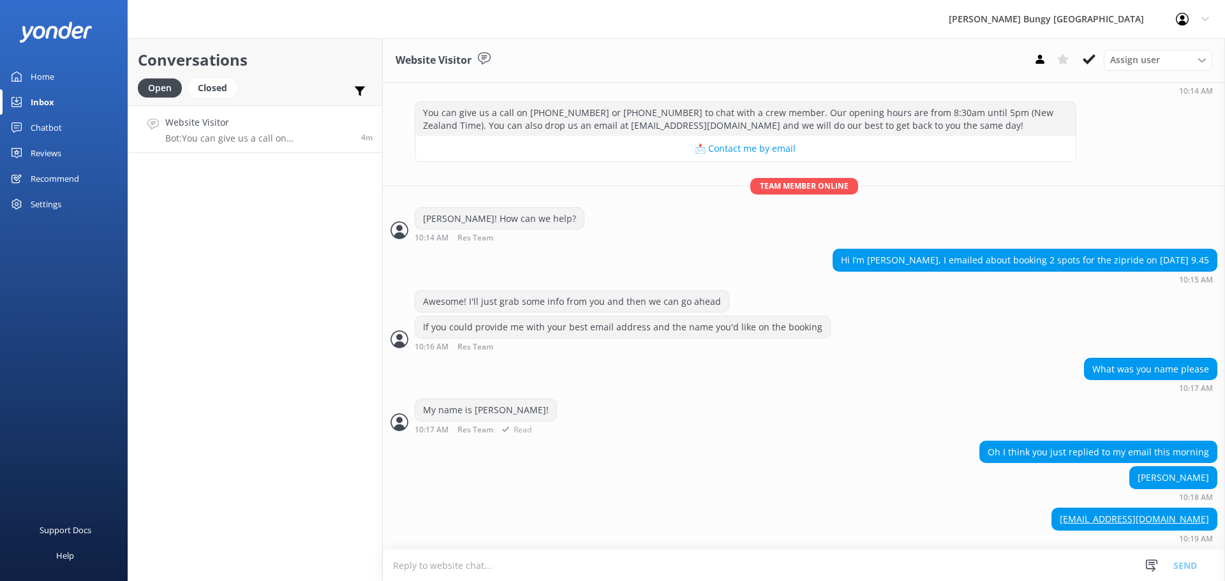
scroll to position [179, 0]
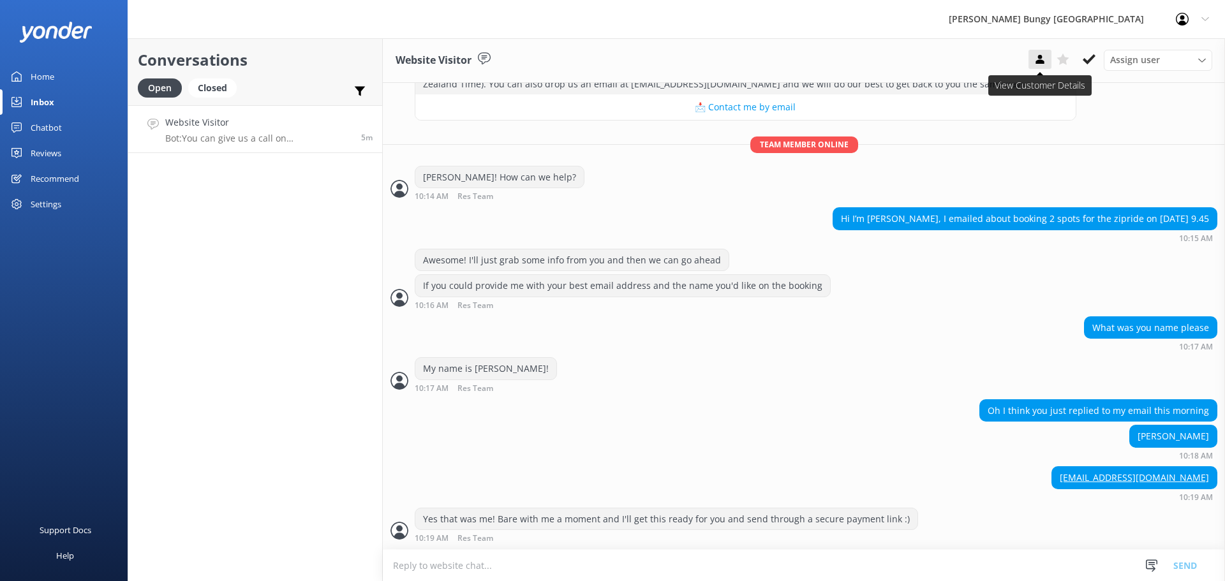
click at [1039, 58] on use at bounding box center [1040, 59] width 8 height 9
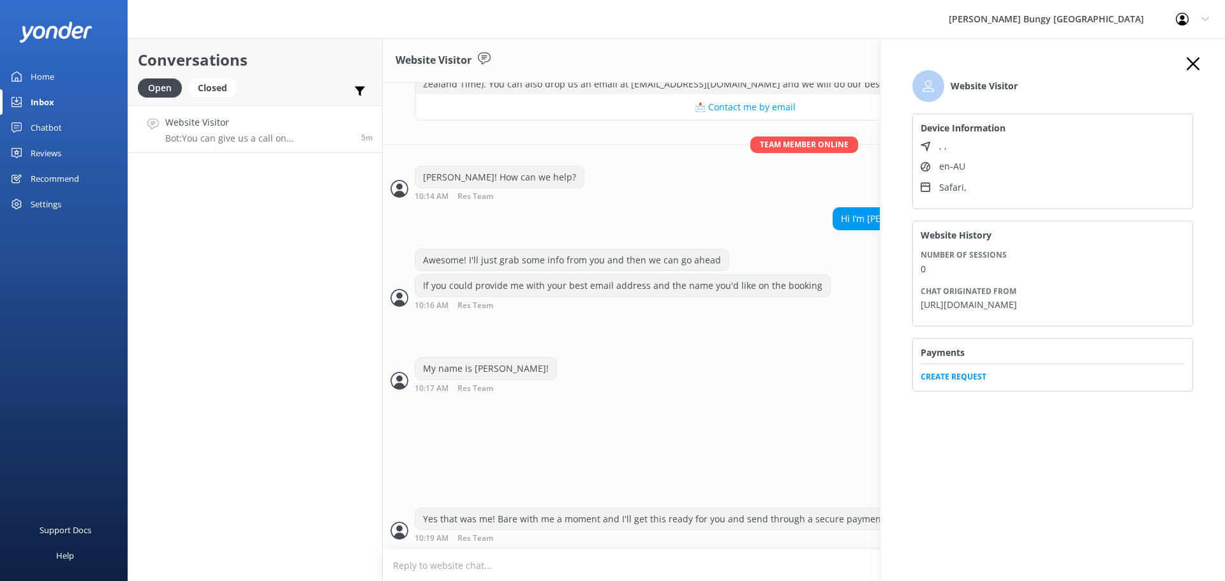
click at [969, 383] on span "Create Request" at bounding box center [1053, 373] width 264 height 19
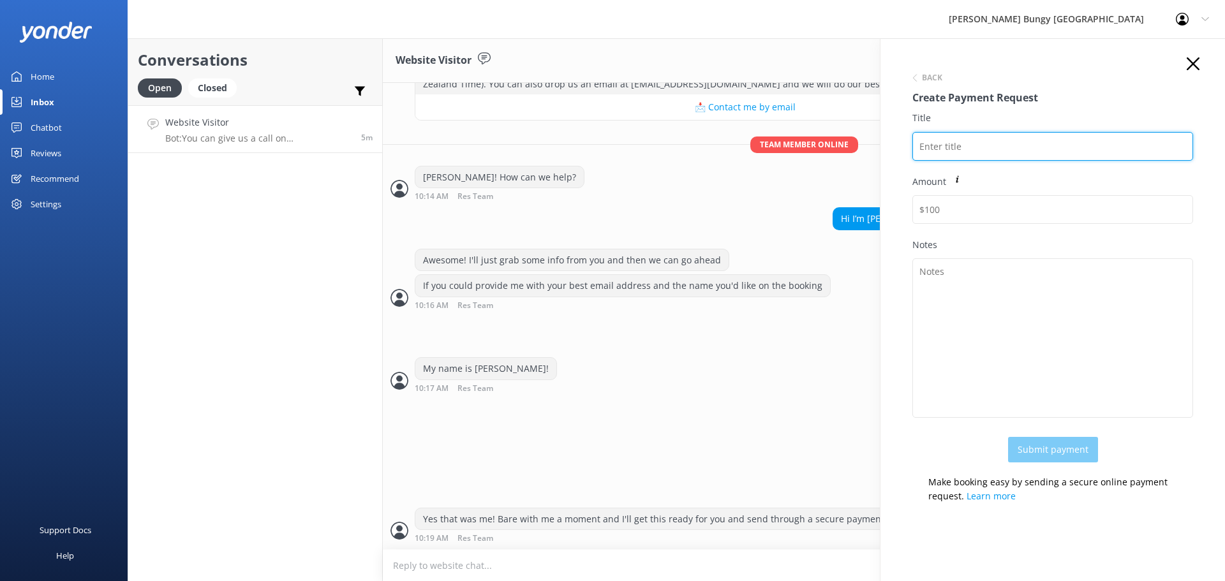
click at [975, 151] on input "Title" at bounding box center [1053, 146] width 281 height 29
drag, startPoint x: 1103, startPoint y: 153, endPoint x: 910, endPoint y: 151, distance: 192.8
click at [910, 151] on div "Back Create Payment Request Title [PERSON_NAME] 2x Zipride [DATE] Amount Notes …" at bounding box center [1053, 285] width 306 height 456
type input "[PERSON_NAME] 2x Zipride [DATE]"
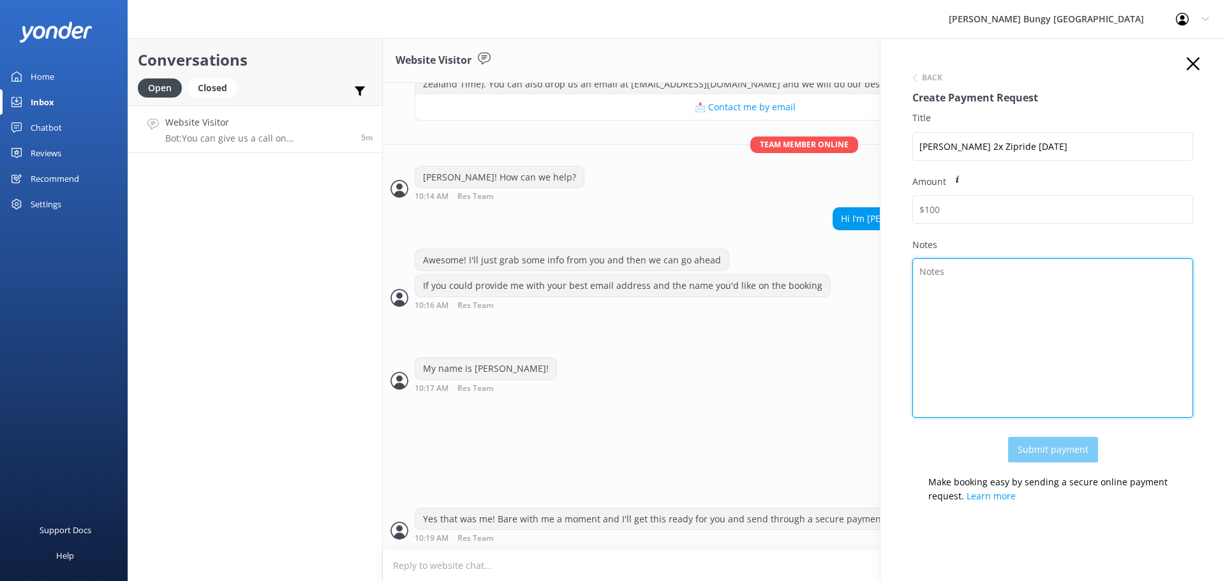
click at [1065, 307] on textarea "Notes" at bounding box center [1053, 338] width 281 height 160
paste textarea "[PERSON_NAME] 2x Zipride [DATE]"
type textarea "[PERSON_NAME] 2x Zipride [DATE]"
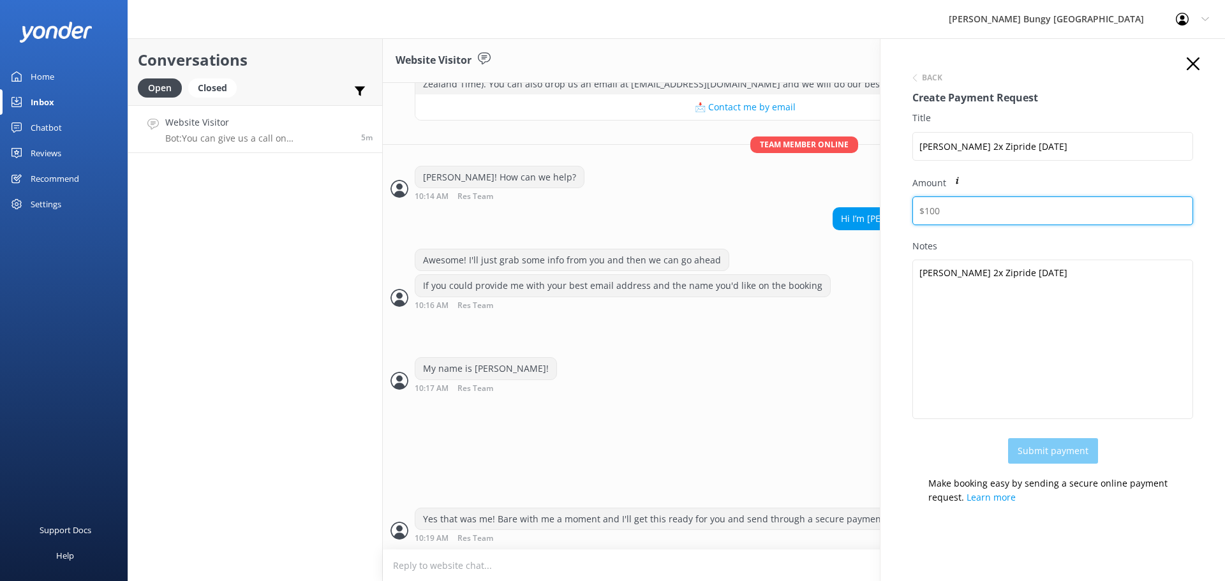
click at [992, 207] on input "Amount" at bounding box center [1053, 211] width 281 height 29
type input "100"
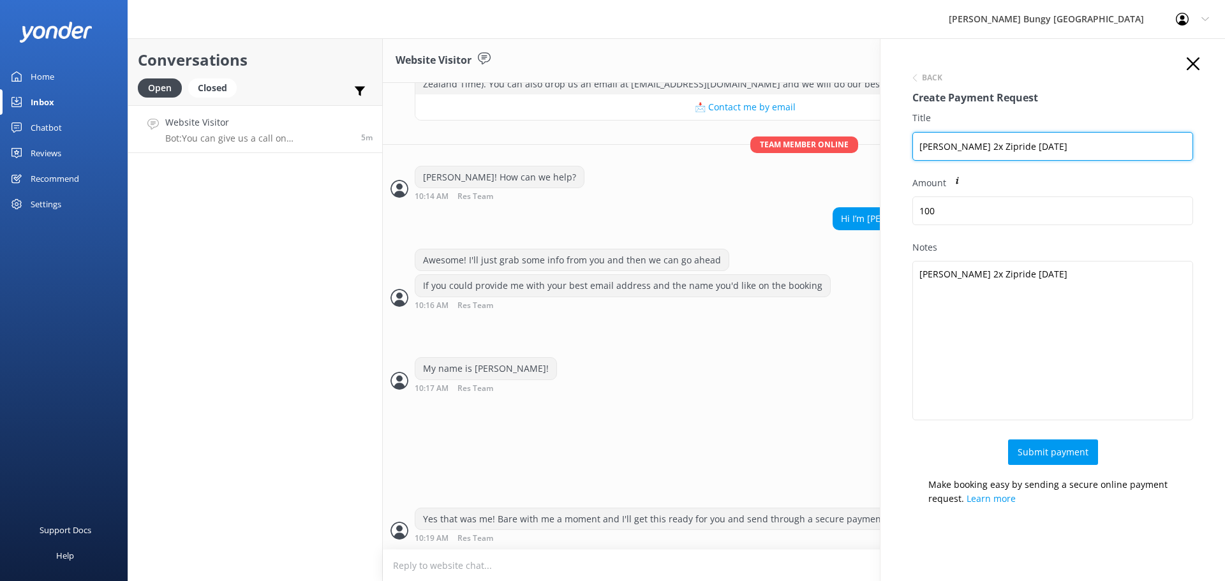
click at [1017, 146] on input "[PERSON_NAME] 2x Zipride [DATE]" at bounding box center [1053, 146] width 281 height 29
type input "[PERSON_NAME] 2x Zipride 9:45am [DATE]"
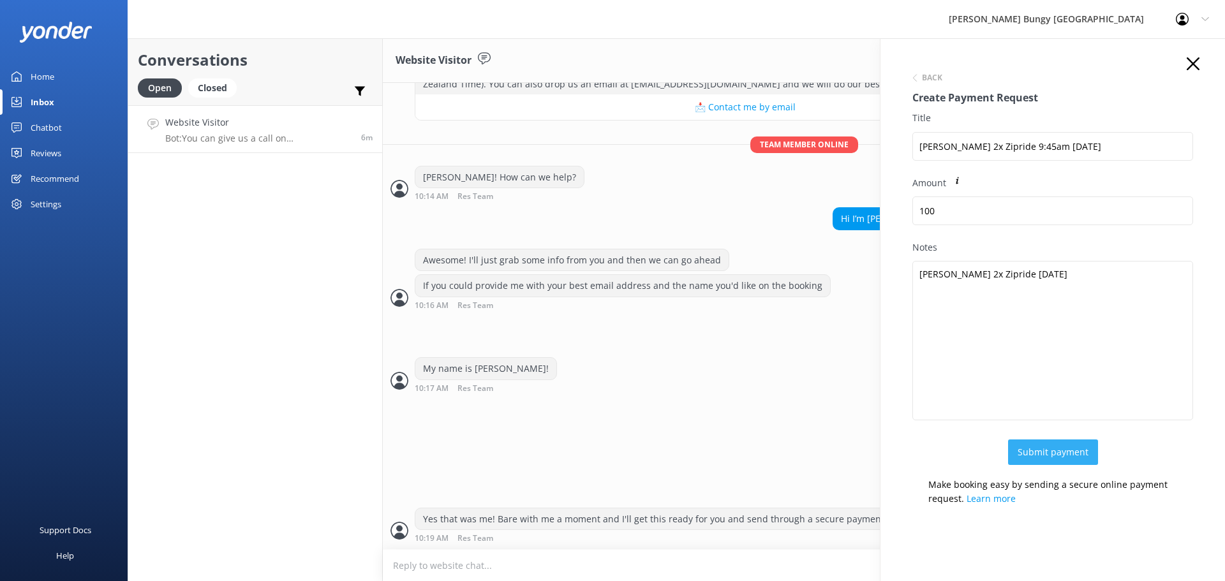
click at [1056, 452] on button "Submit payment" at bounding box center [1053, 453] width 90 height 26
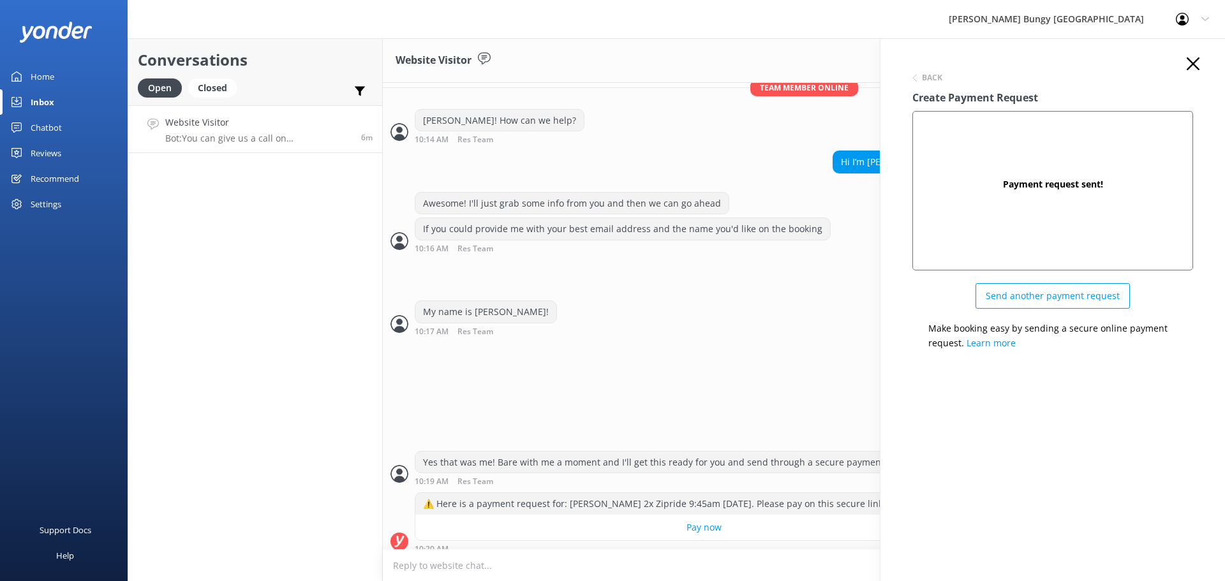
scroll to position [259, 0]
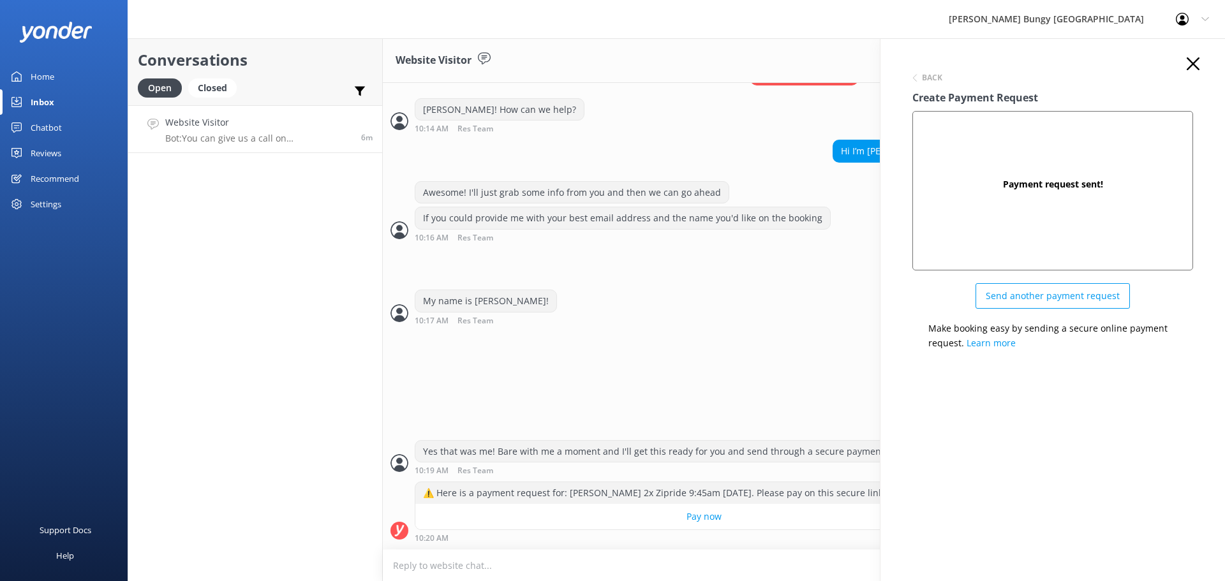
click at [1192, 61] on icon "button" at bounding box center [1193, 63] width 13 height 13
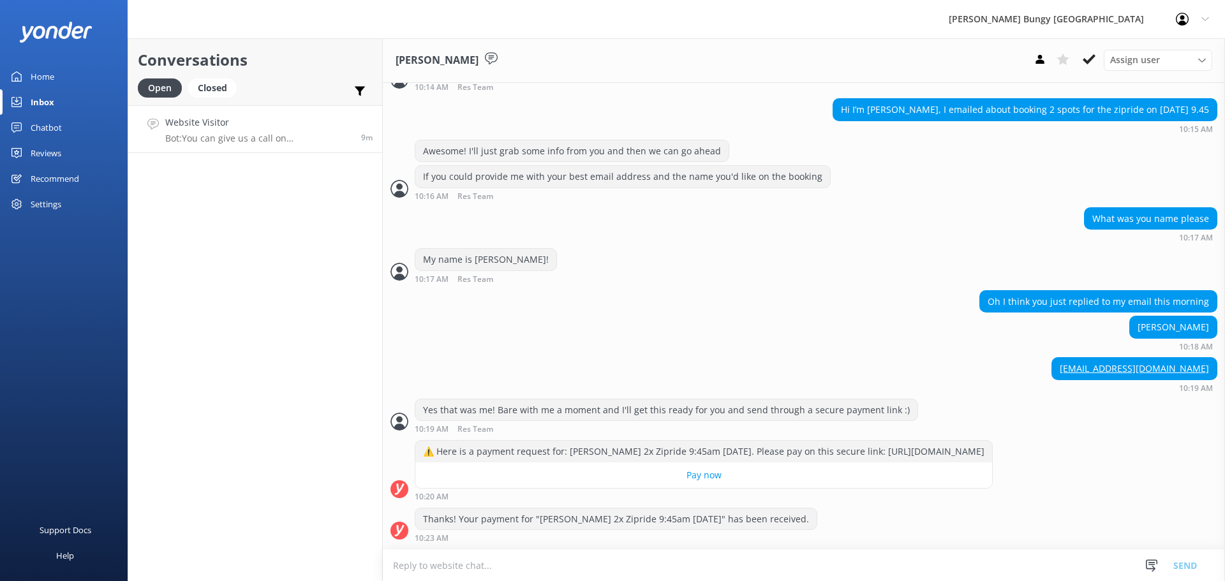
scroll to position [342, 0]
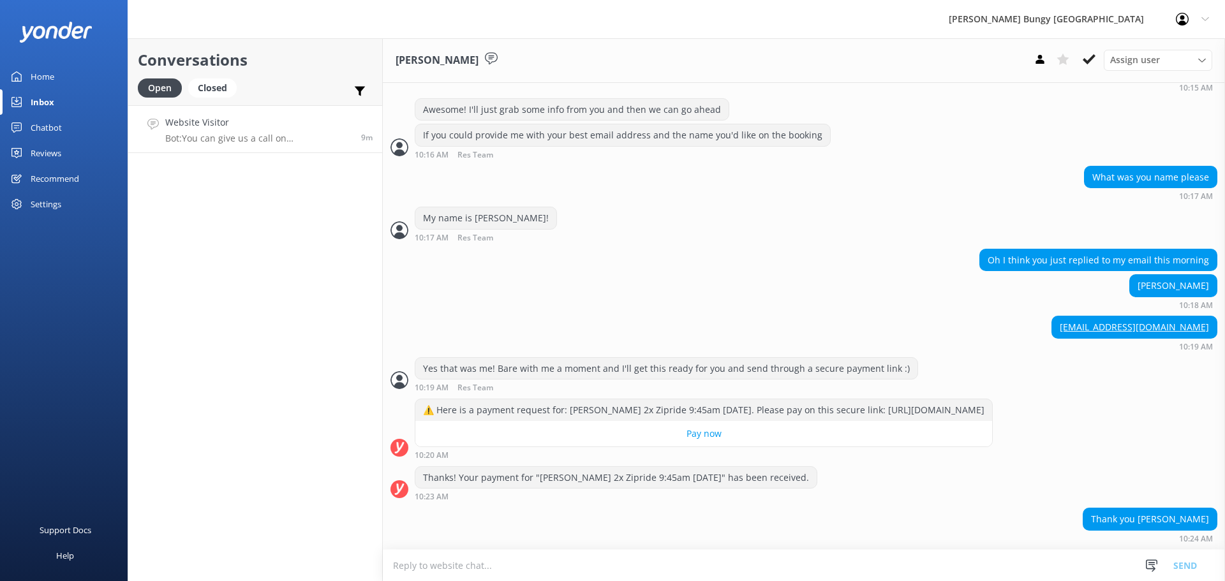
click at [799, 570] on textarea at bounding box center [804, 565] width 842 height 31
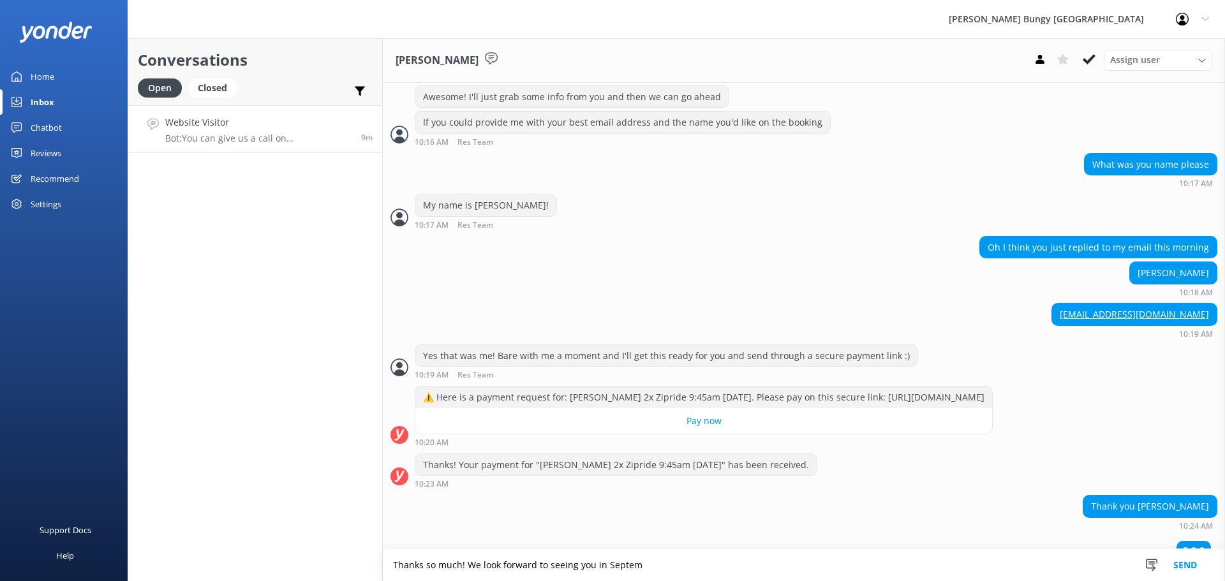
scroll to position [373, 0]
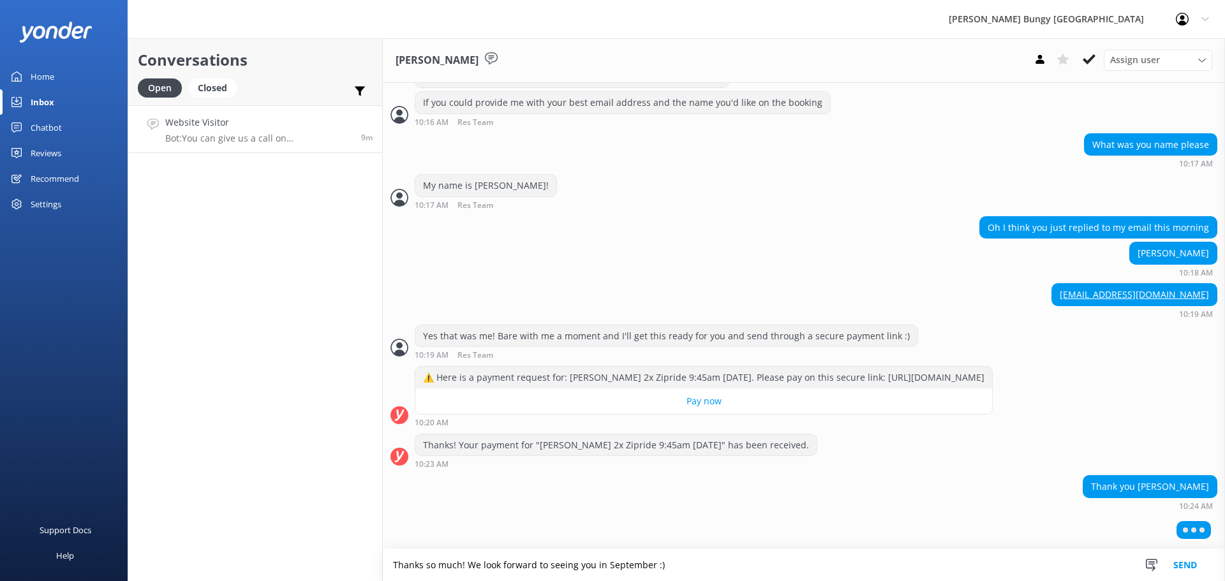
type textarea "Thanks so much! We look forward to seeing you in September :)"
click at [1181, 562] on button "Send" at bounding box center [1186, 566] width 48 height 32
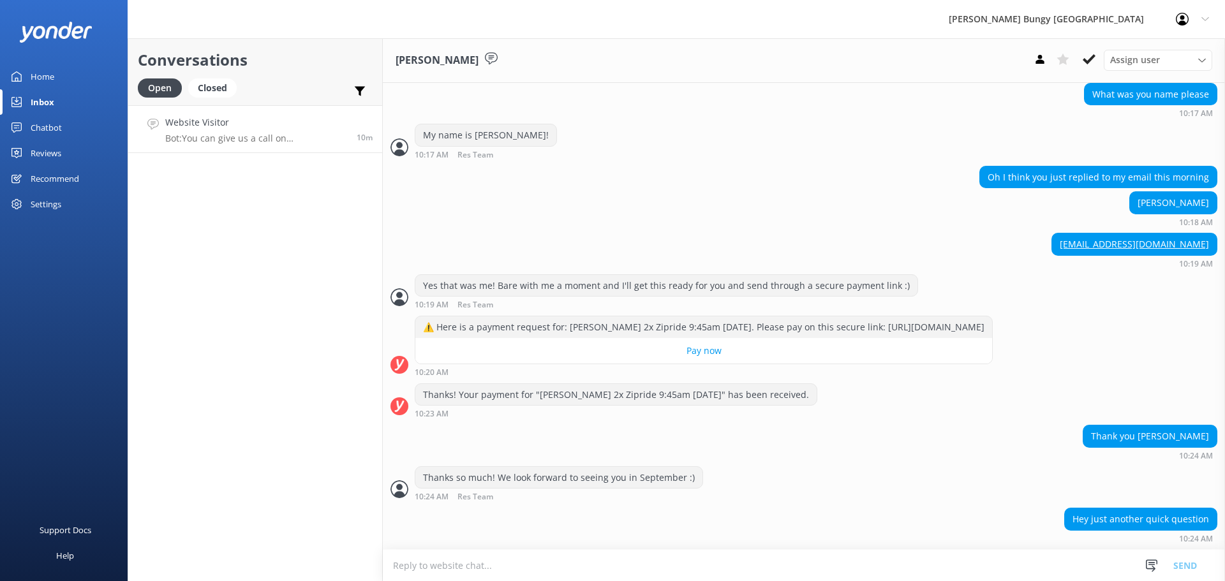
scroll to position [455, 0]
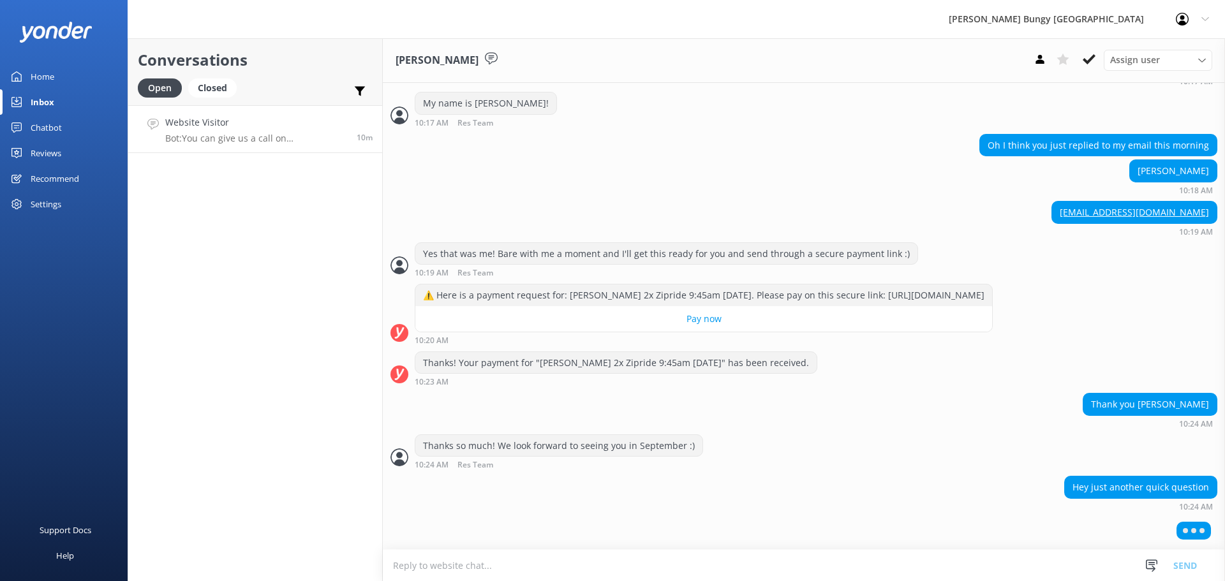
click at [628, 567] on textarea at bounding box center [804, 565] width 842 height 31
type textarea "O"
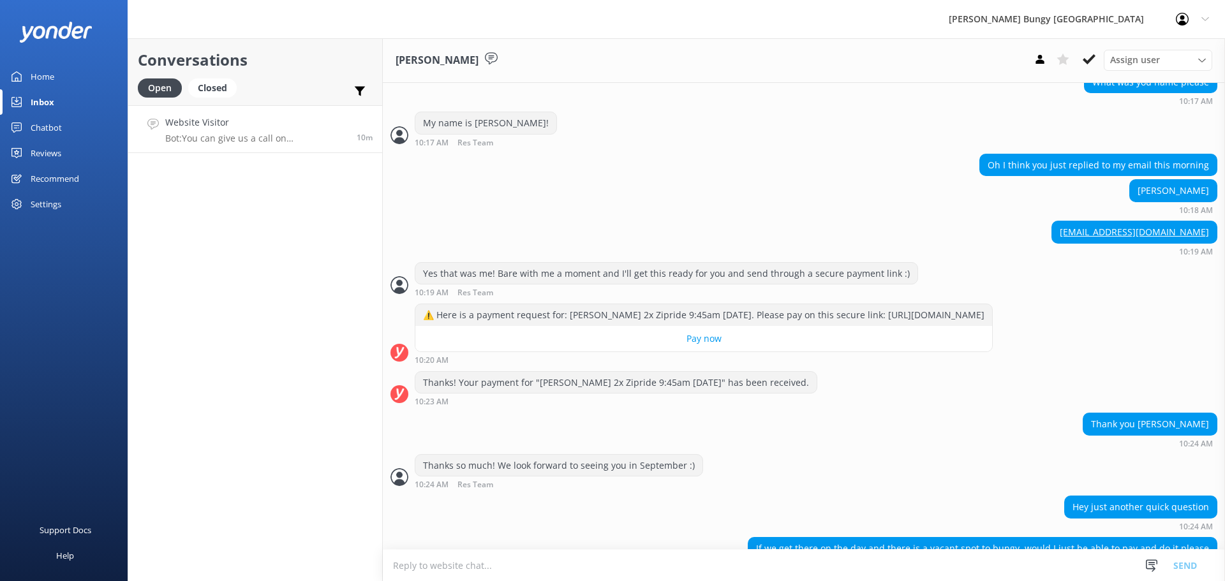
scroll to position [467, 0]
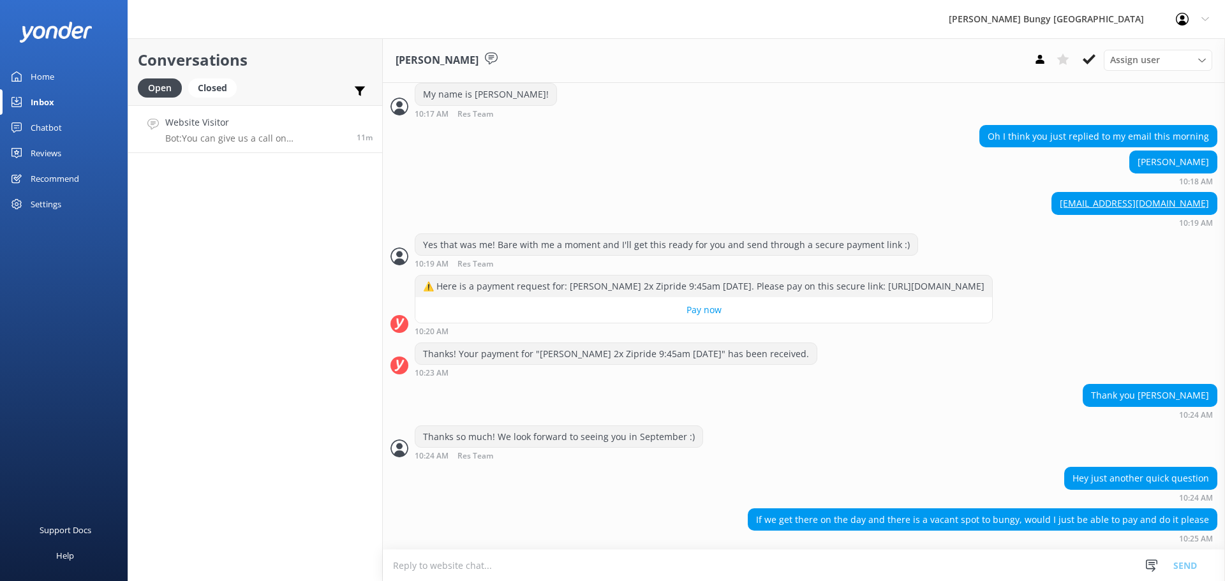
click at [590, 558] on textarea at bounding box center [804, 565] width 842 height 31
click at [423, 564] on textarea "Absolutley" at bounding box center [804, 566] width 842 height 32
click at [416, 570] on textarea "Absolutley" at bounding box center [804, 566] width 842 height 32
click at [416, 569] on textarea "Absolutley" at bounding box center [804, 566] width 842 height 32
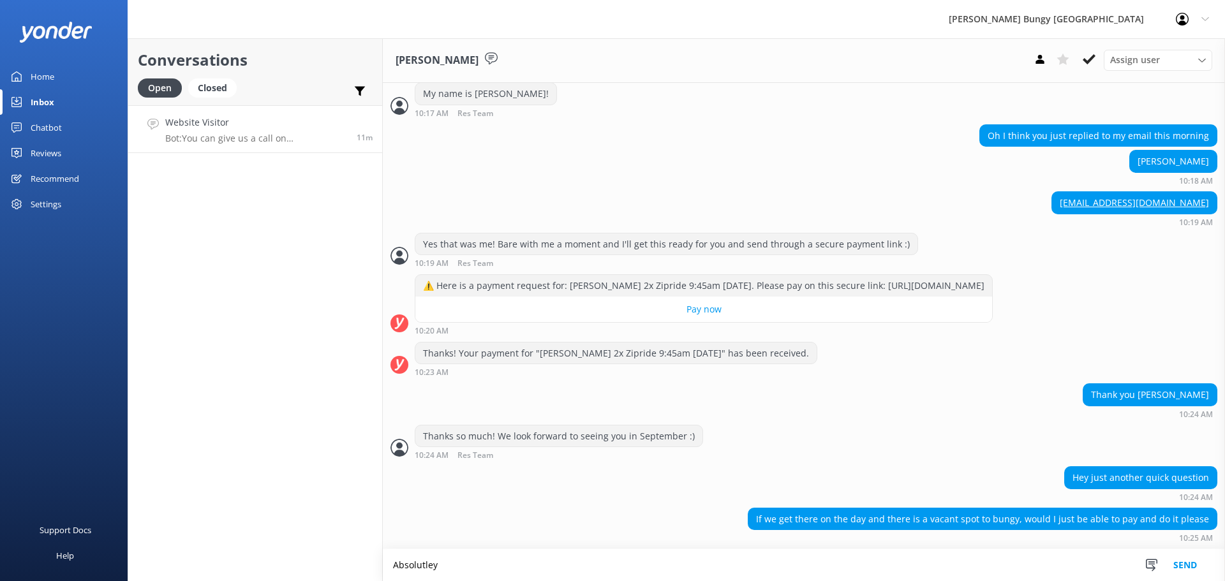
click at [422, 564] on textarea "Absolutley" at bounding box center [804, 566] width 842 height 32
click at [443, 567] on textarea "Absolutley" at bounding box center [804, 566] width 842 height 32
type textarea "Absolutely! It will however be subject to availability"
click at [1189, 570] on button "Send" at bounding box center [1186, 566] width 48 height 32
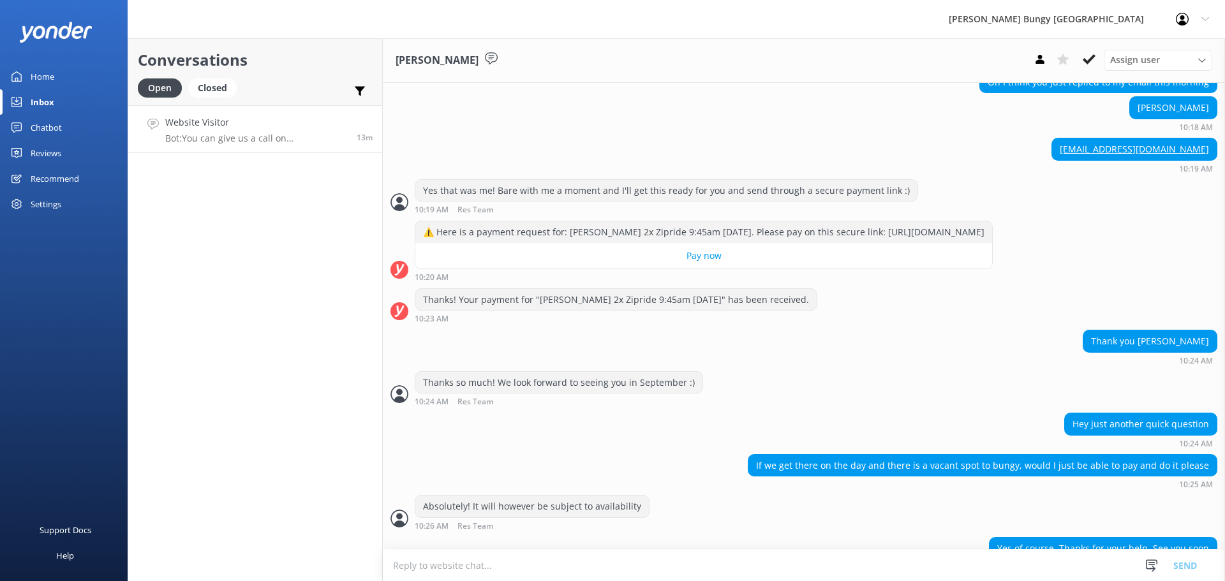
scroll to position [550, 0]
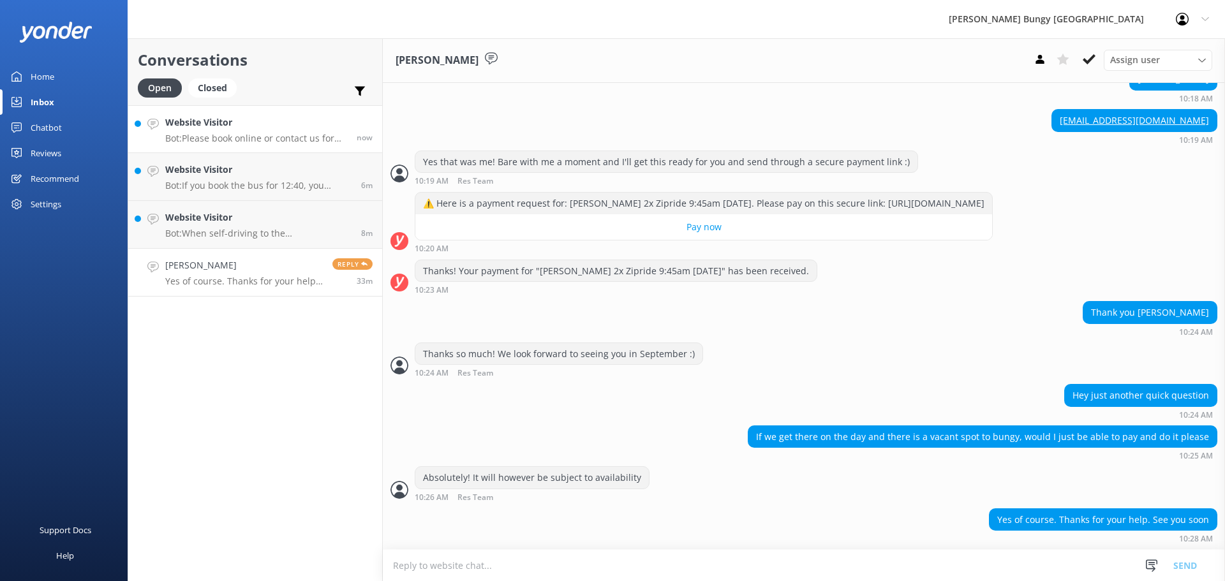
click at [294, 140] on p "Bot: Please book online or contact us for assistance. You can give us a call on…" at bounding box center [256, 138] width 182 height 11
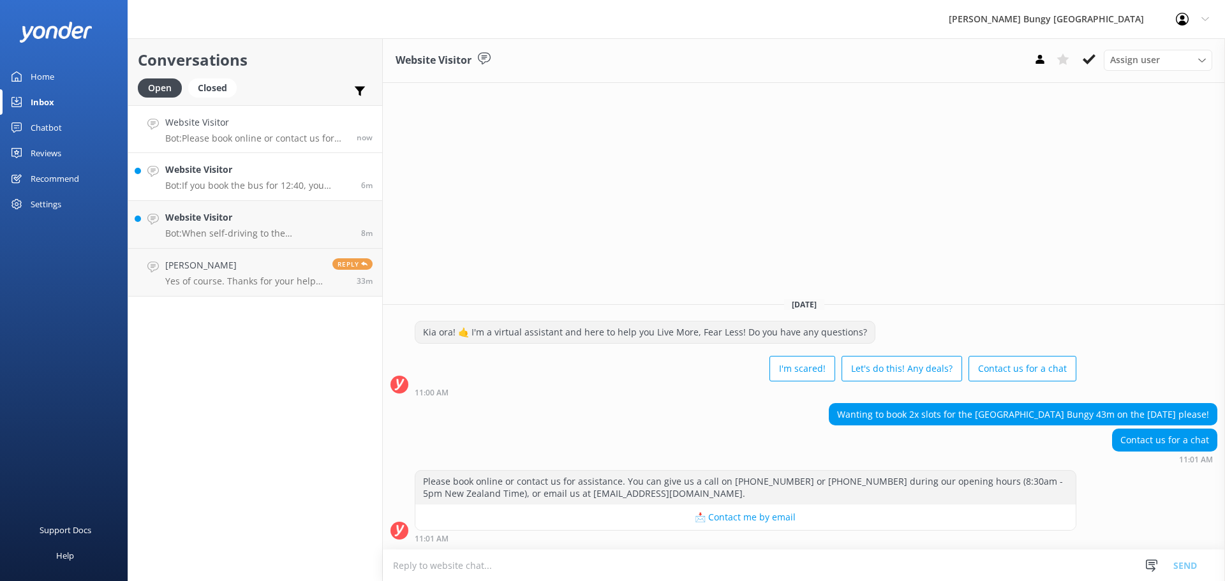
click at [338, 190] on p "Bot: If you book the bus for 12:40, you would arrive at the [GEOGRAPHIC_DATA] l…" at bounding box center [258, 185] width 186 height 11
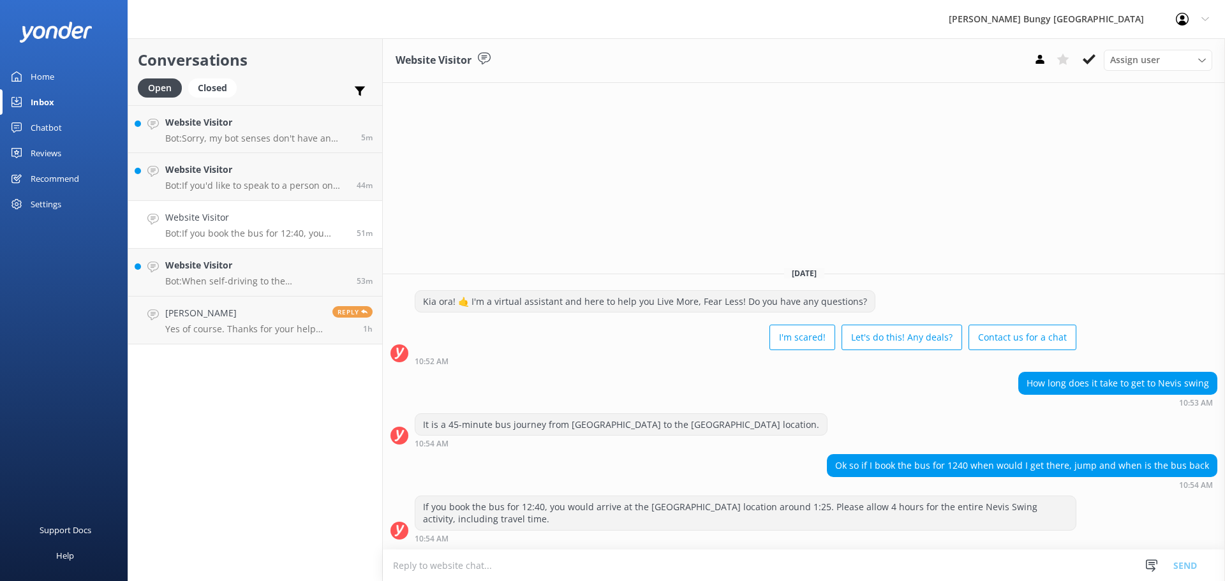
click at [1111, 213] on div "Website Visitor Assign user [PERSON_NAME] [PERSON_NAME] Tech Admin [PERSON_NAME…" at bounding box center [804, 309] width 842 height 543
click at [300, 135] on p "Bot: Sorry, my bot senses don't have an answer for that, please try and rephras…" at bounding box center [258, 138] width 186 height 11
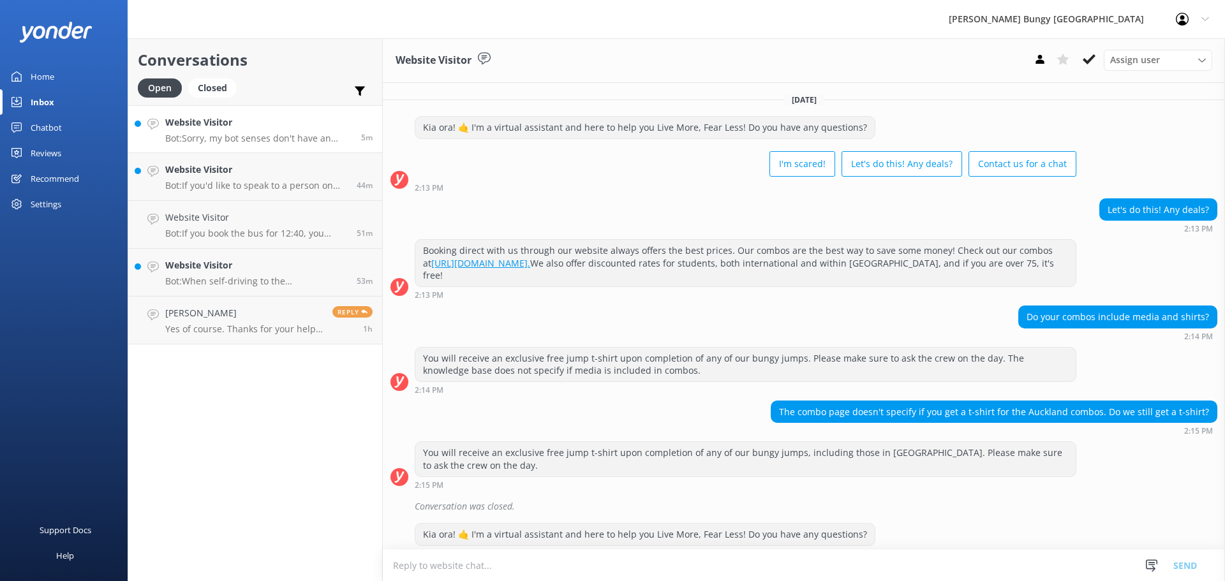
scroll to position [222, 0]
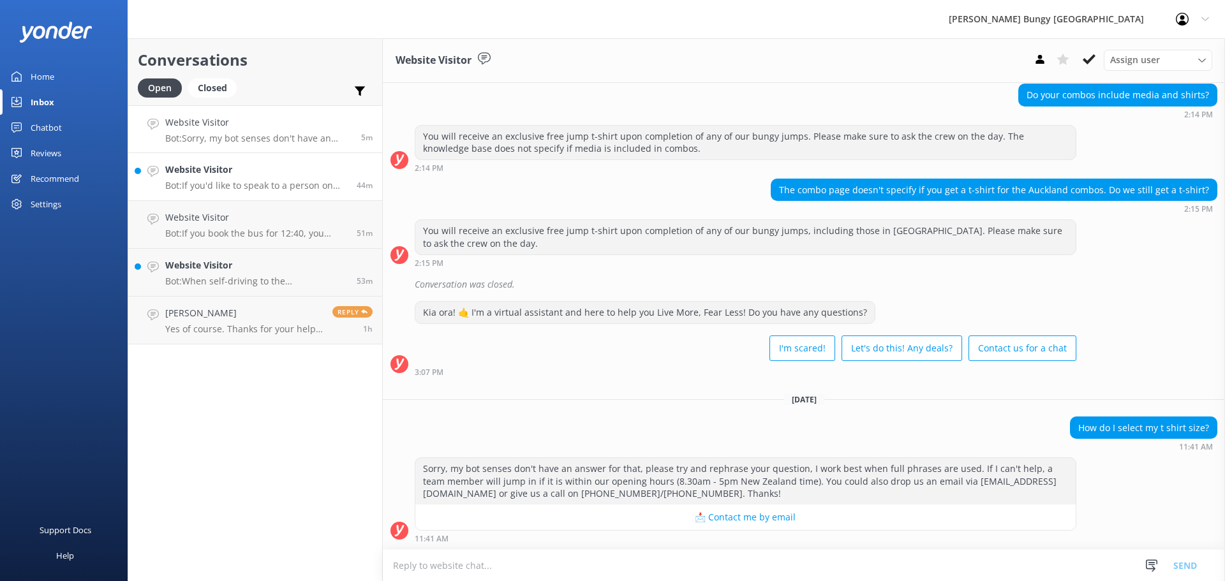
click at [308, 183] on p "Bot: If you'd like to speak to a person on the [PERSON_NAME] Bungy reservations…" at bounding box center [256, 185] width 182 height 11
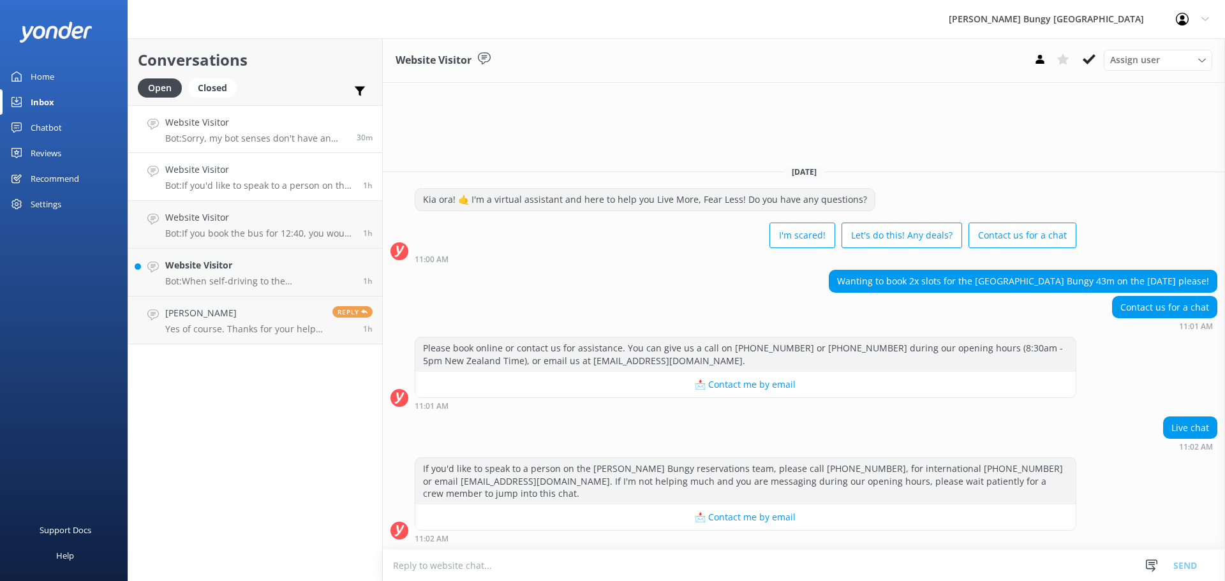
click at [315, 124] on h4 "Website Visitor" at bounding box center [256, 123] width 182 height 14
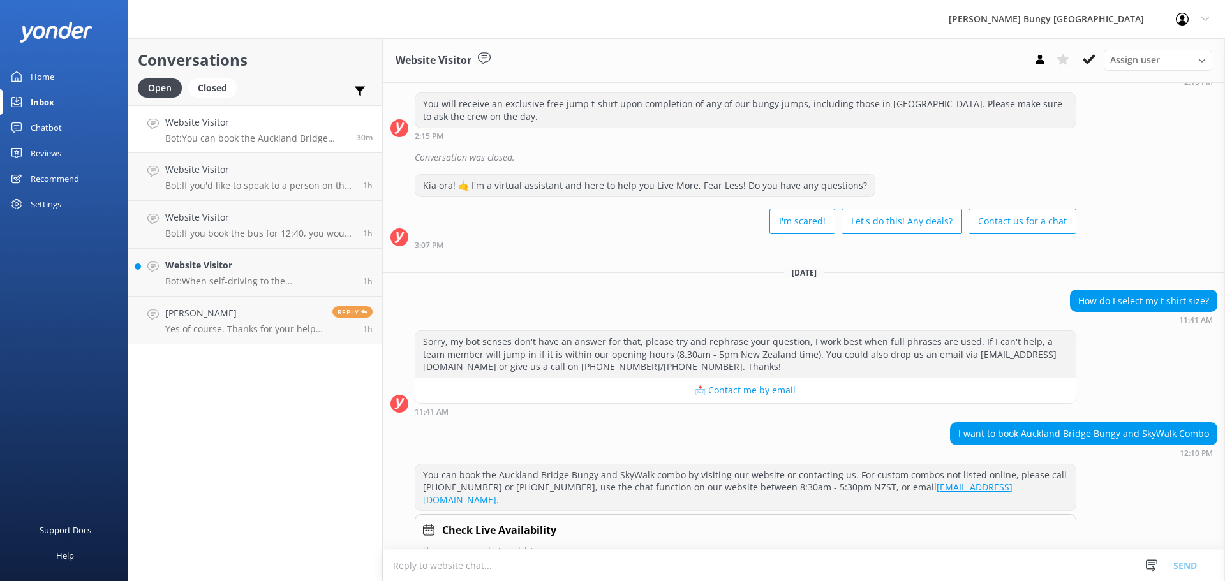
scroll to position [371, 0]
